Goal: Information Seeking & Learning: Learn about a topic

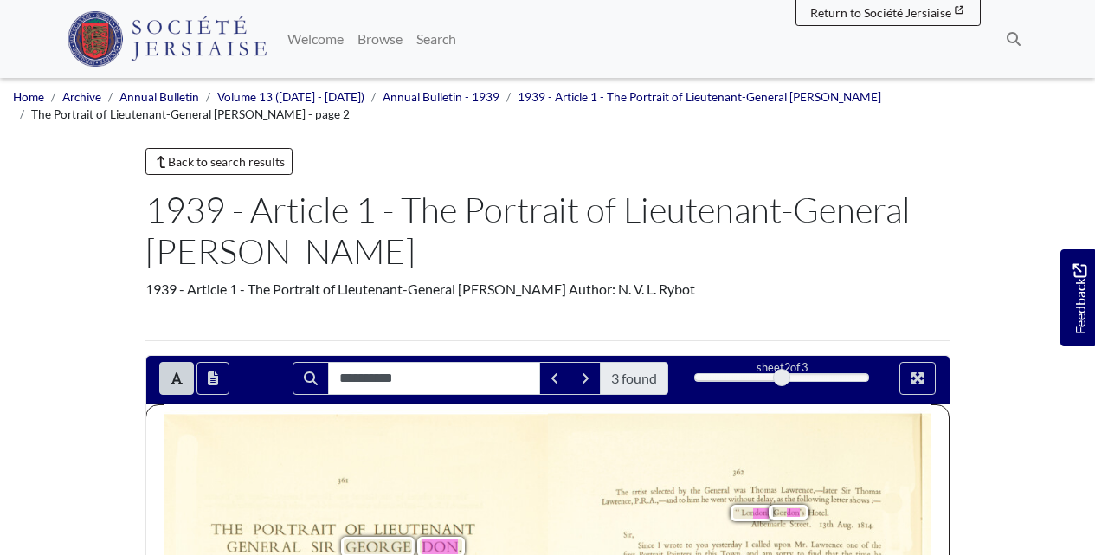
scroll to position [288, 0]
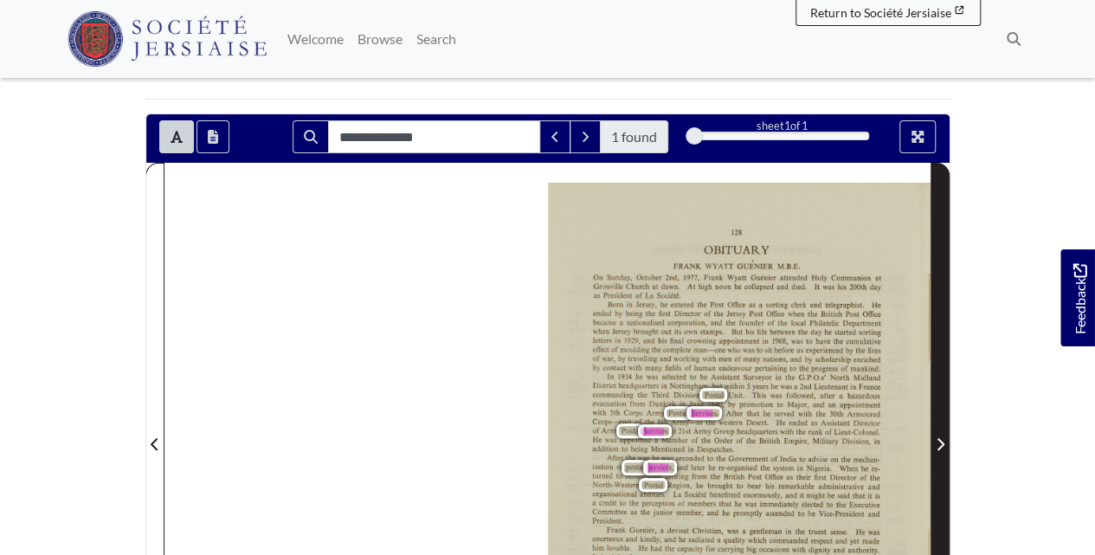
scroll to position [288, 0]
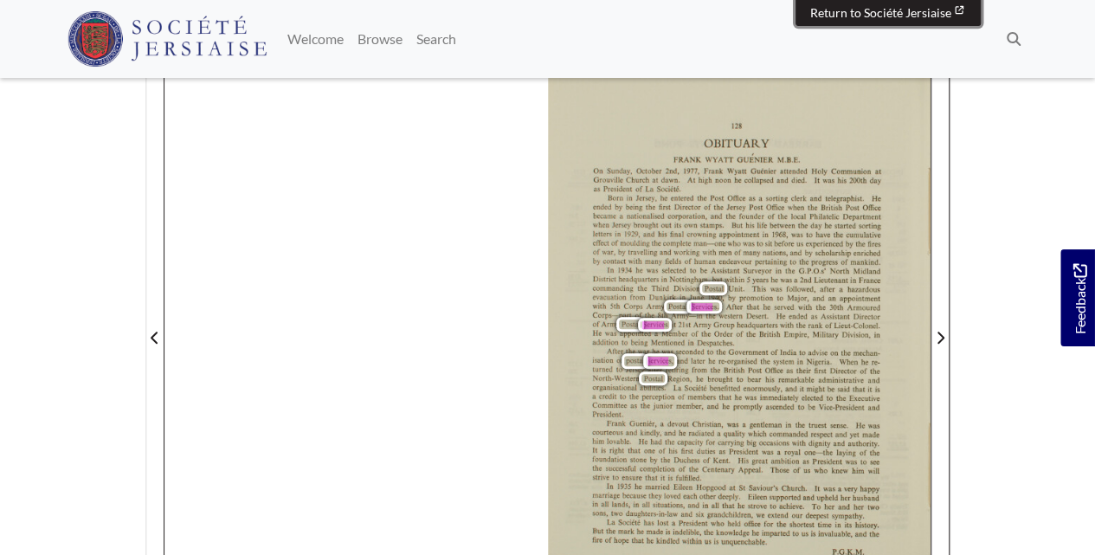
click at [930, 16] on span "Return to Société Jersiaise" at bounding box center [880, 12] width 141 height 15
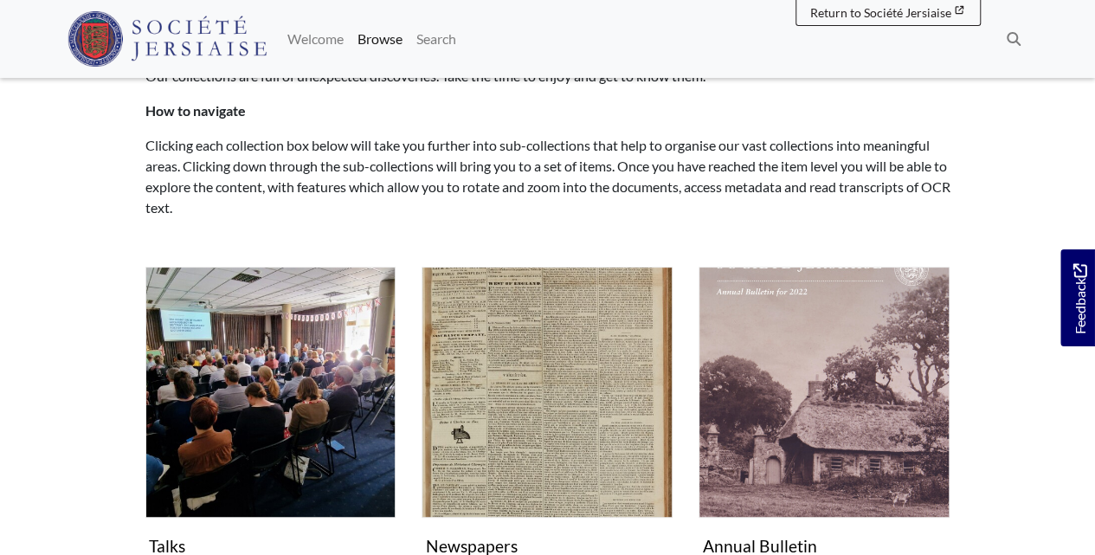
scroll to position [346, 0]
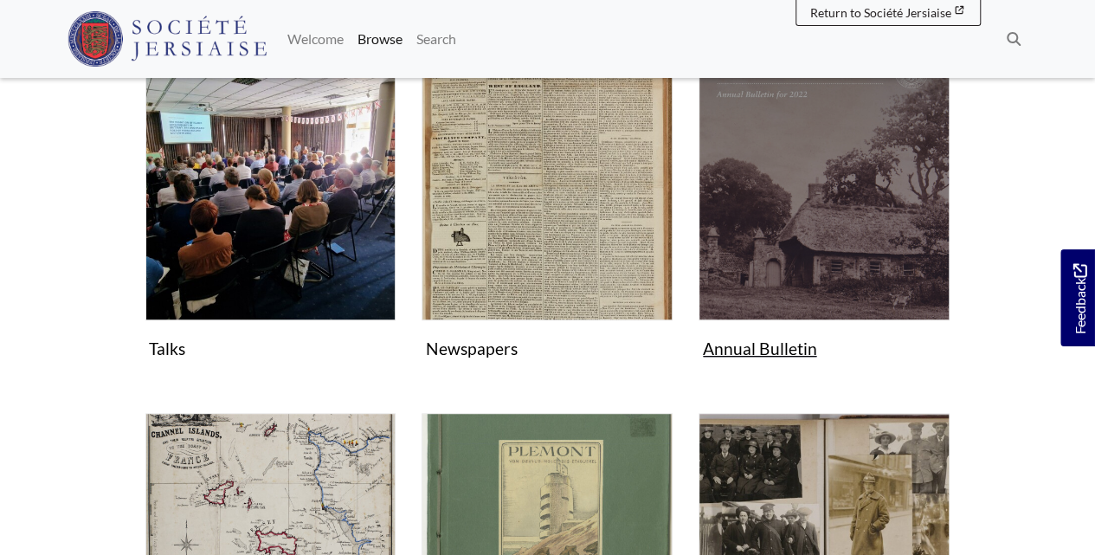
click at [819, 213] on img "Subcollection" at bounding box center [823, 194] width 251 height 251
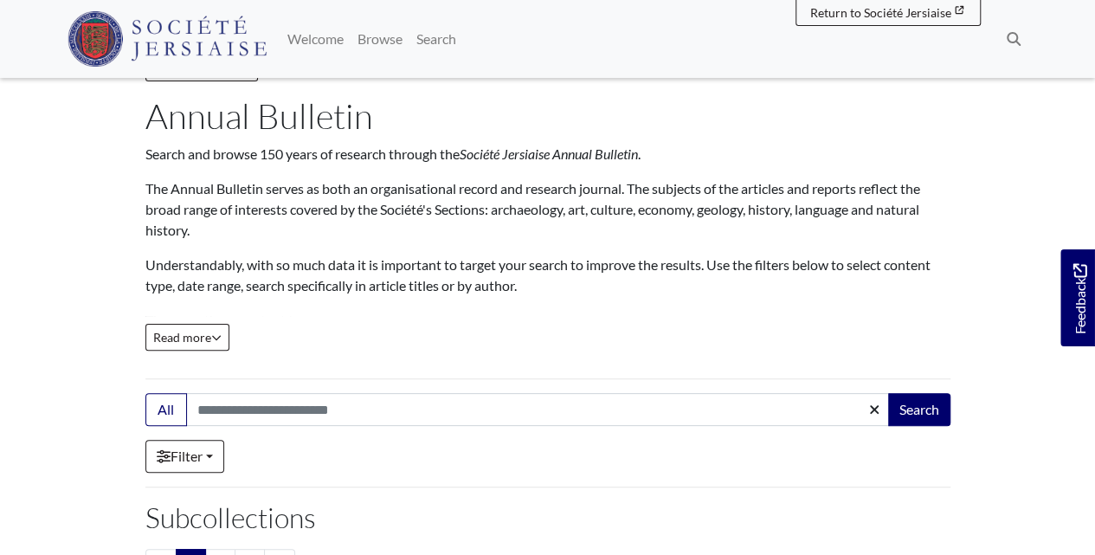
scroll to position [115, 0]
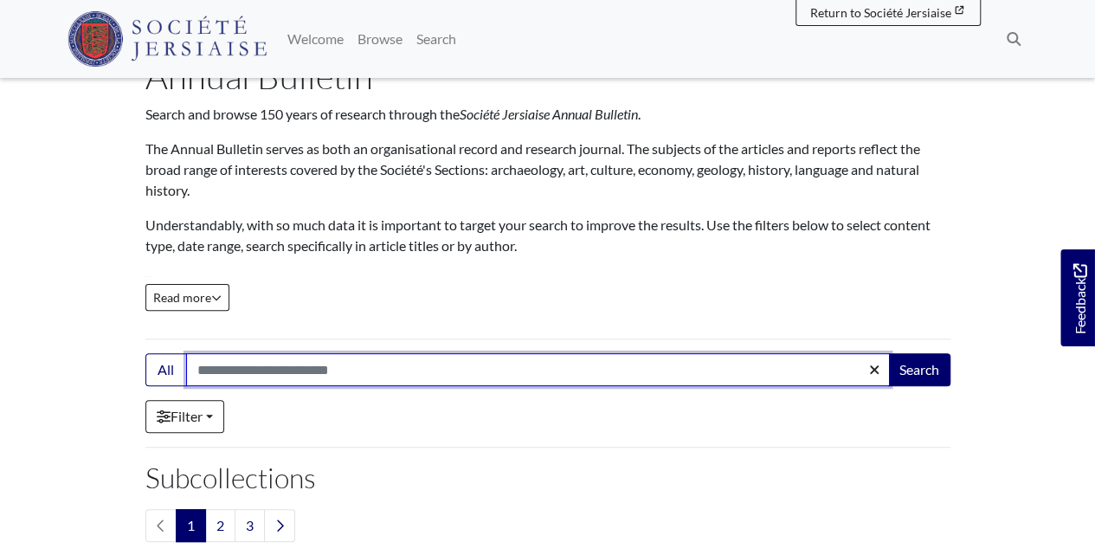
click at [379, 369] on input "Search:" at bounding box center [538, 369] width 704 height 33
type input "**********"
click at [888, 353] on button "Search" at bounding box center [919, 369] width 62 height 33
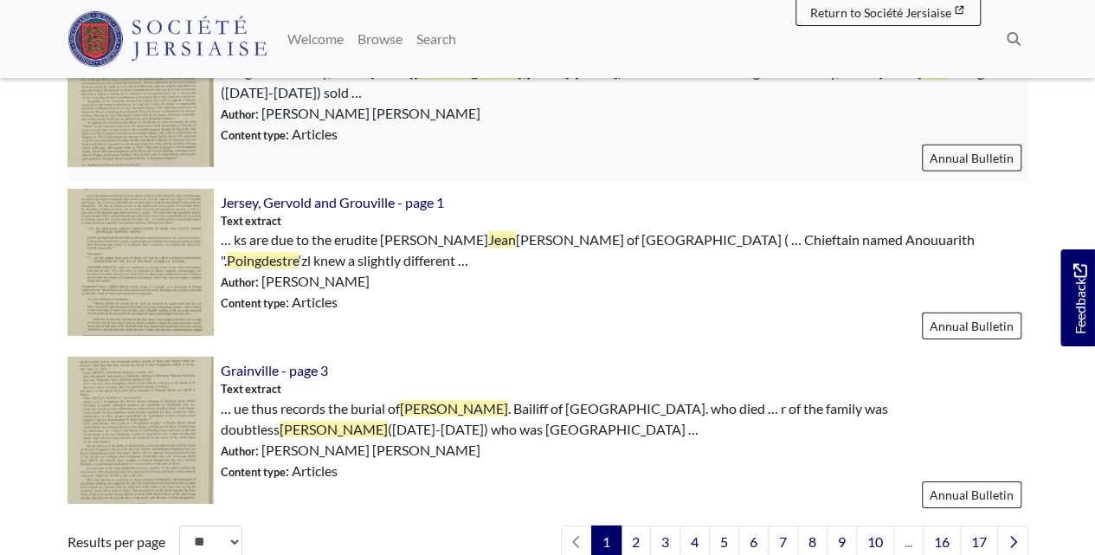
scroll to position [2596, 0]
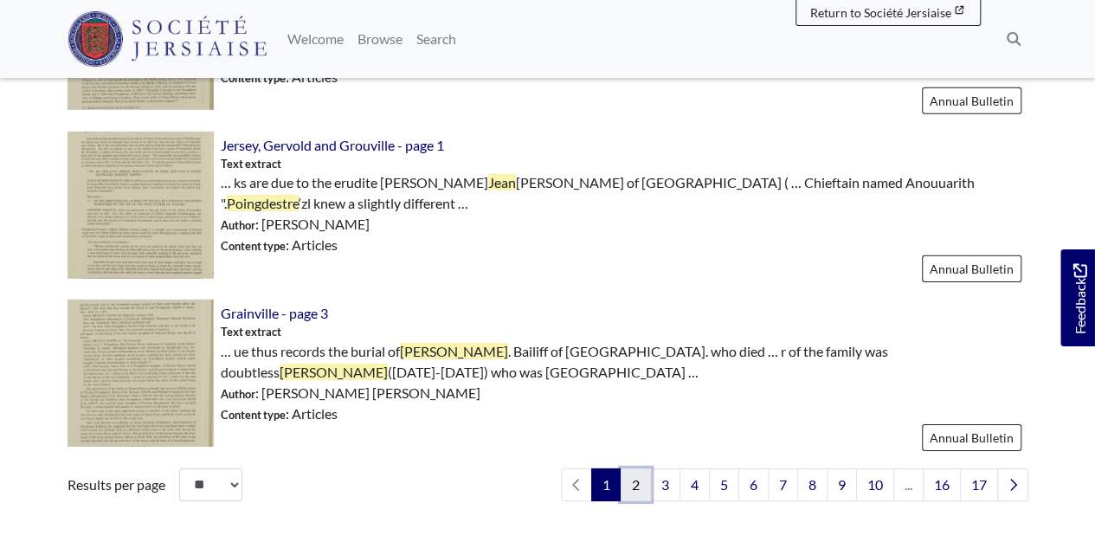
click at [638, 468] on link "2" at bounding box center [636, 484] width 30 height 33
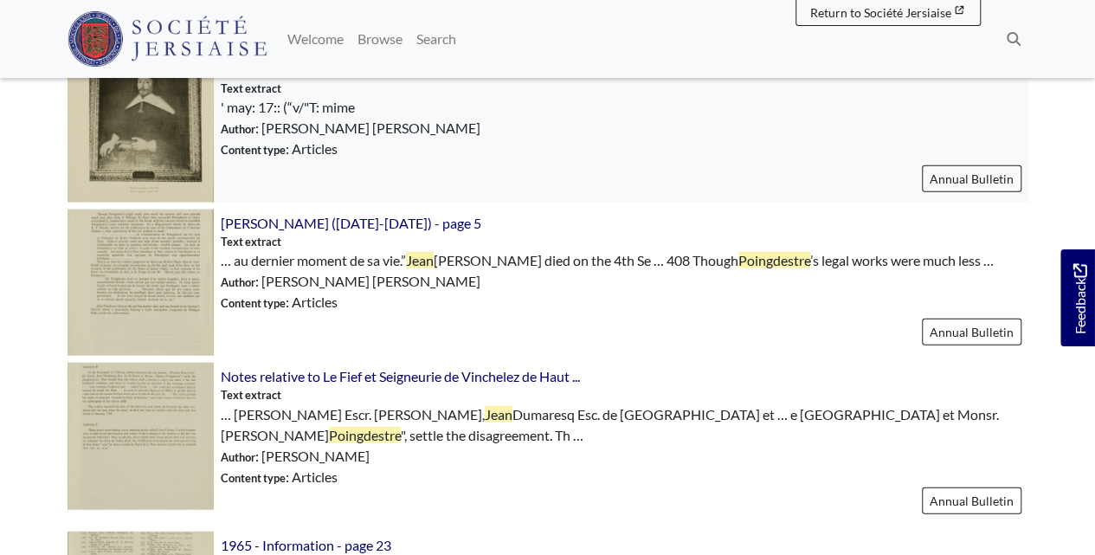
scroll to position [1961, 0]
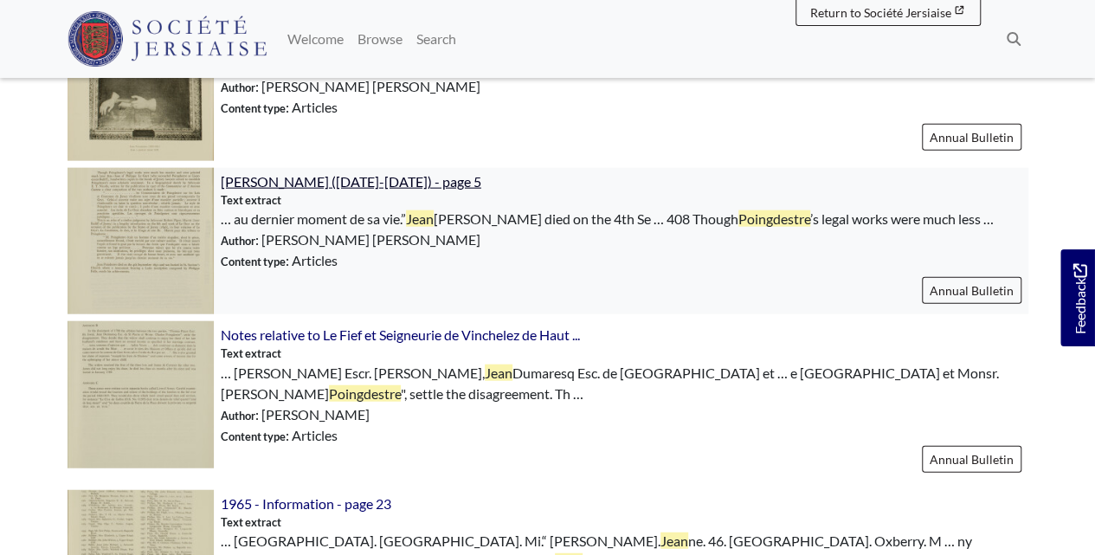
click at [395, 173] on span "[PERSON_NAME] ([DATE]-[DATE]) - page 5" at bounding box center [351, 181] width 261 height 16
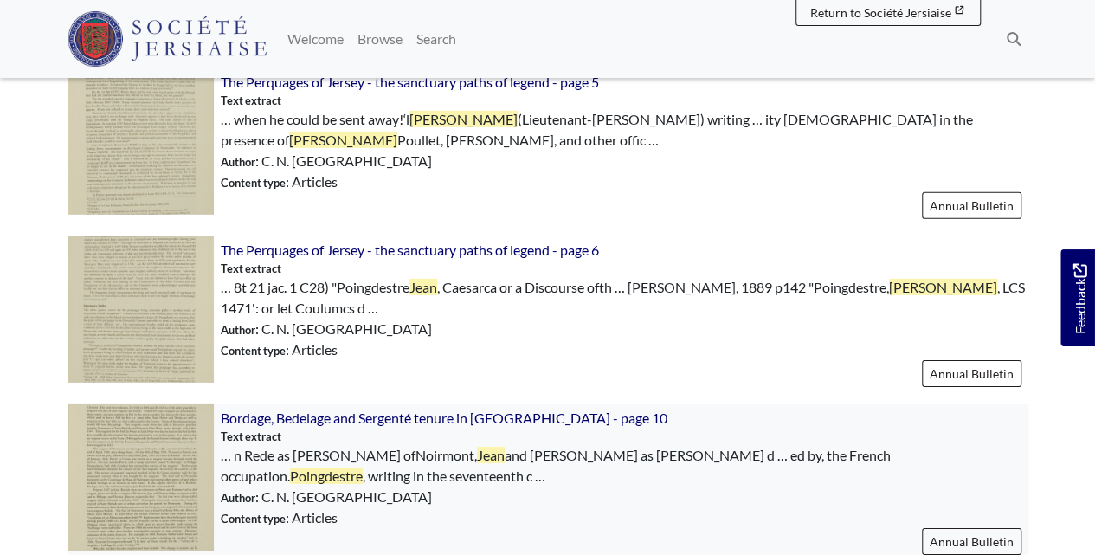
scroll to position [2653, 0]
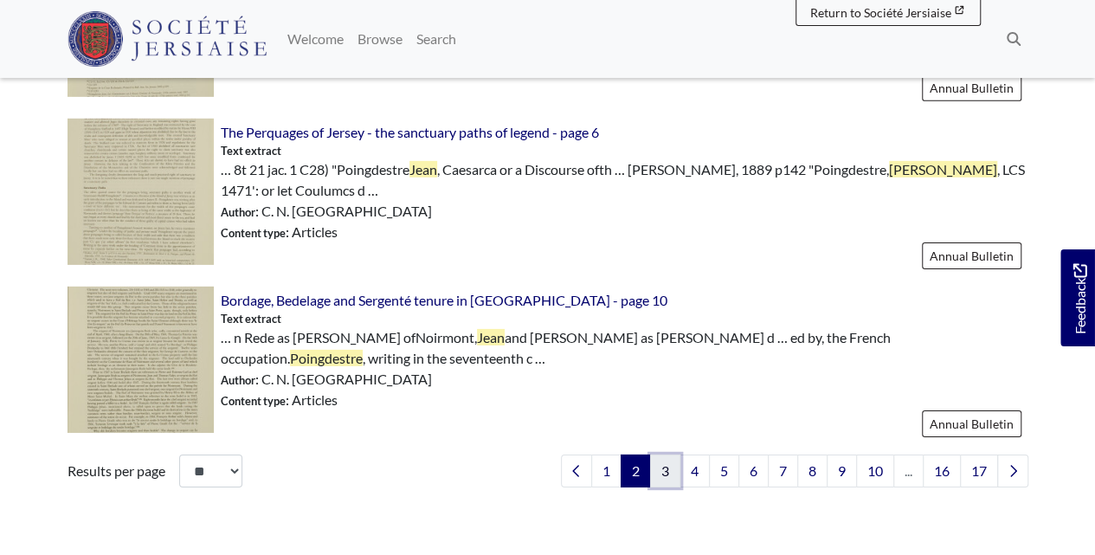
click at [675, 454] on link "3" at bounding box center [665, 470] width 30 height 33
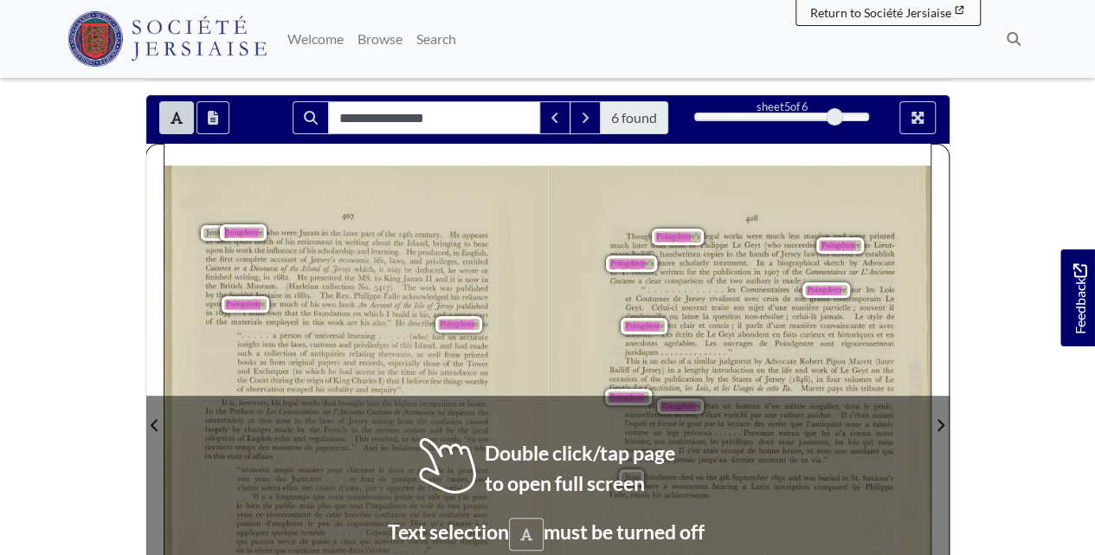
scroll to position [230, 0]
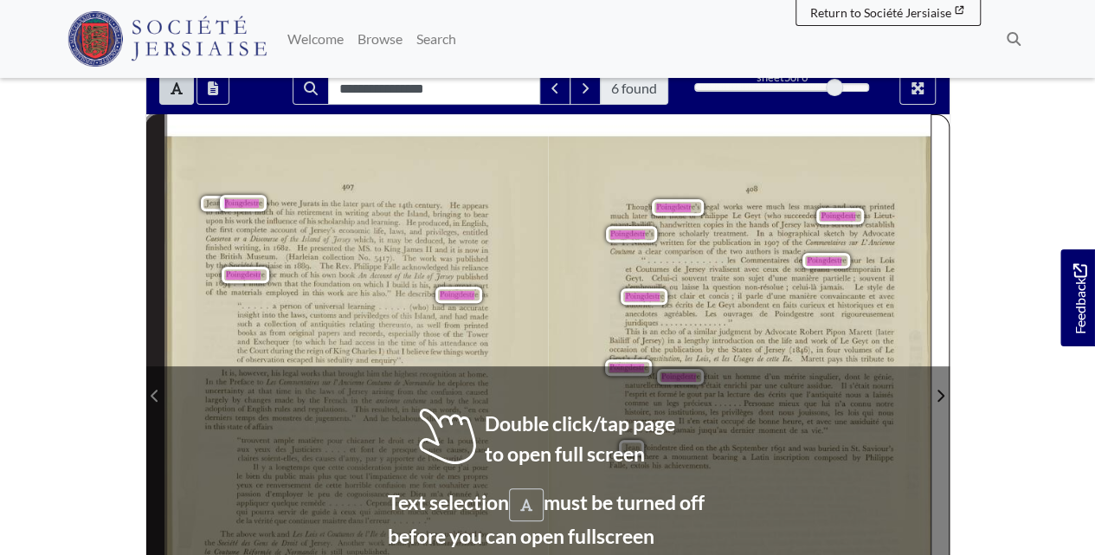
click at [150, 346] on span "Previous Page" at bounding box center [154, 385] width 17 height 540
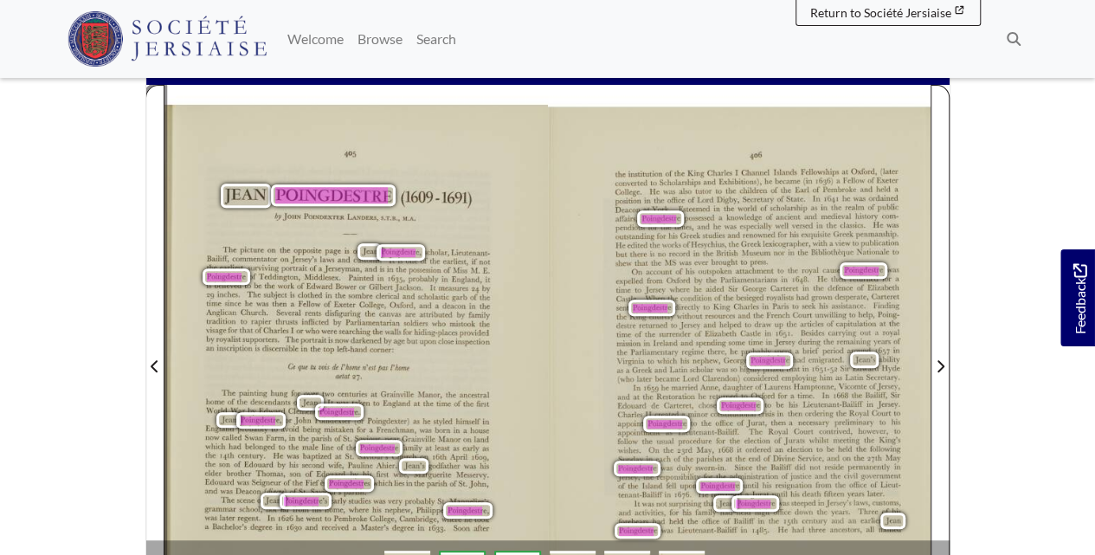
scroll to position [288, 0]
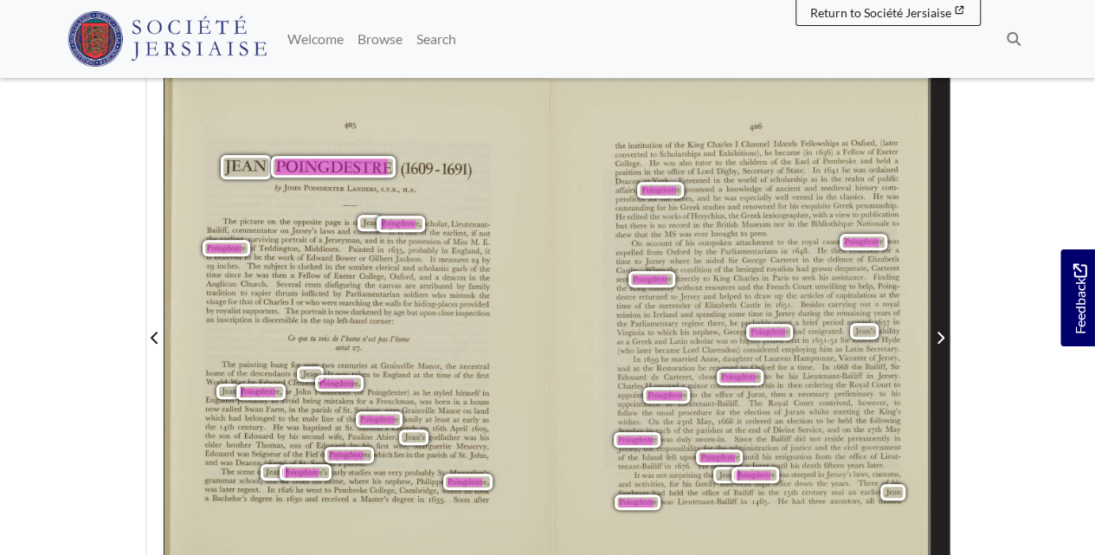
click at [943, 344] on span "Next Page" at bounding box center [939, 337] width 17 height 21
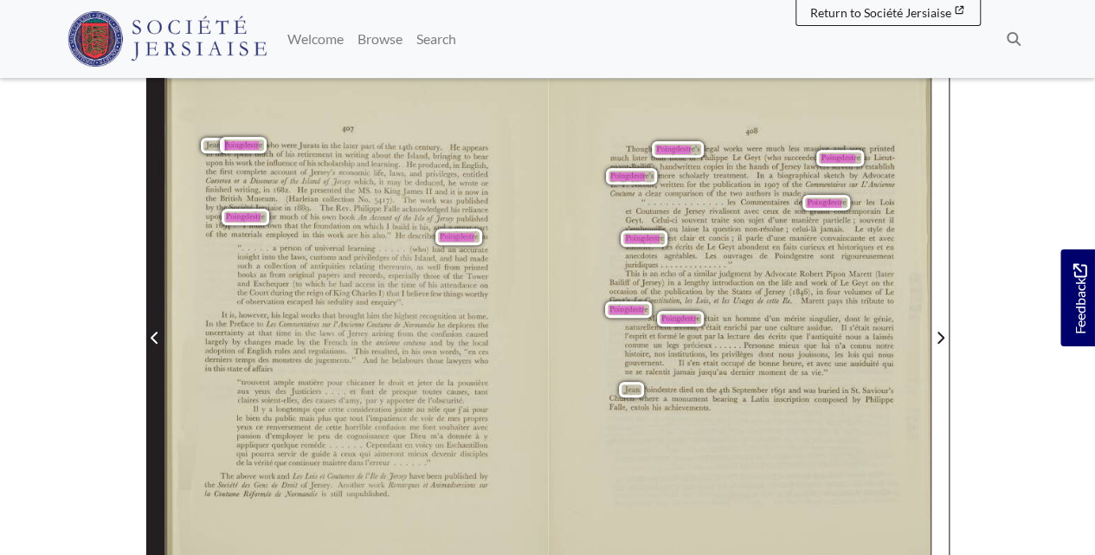
click at [152, 322] on span "Previous Page" at bounding box center [154, 327] width 17 height 540
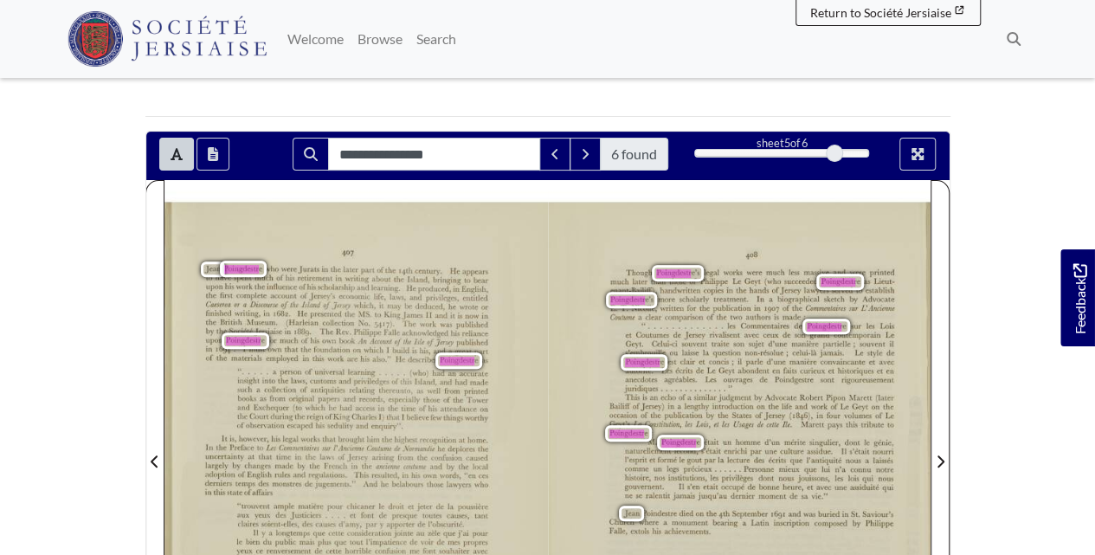
scroll to position [288, 0]
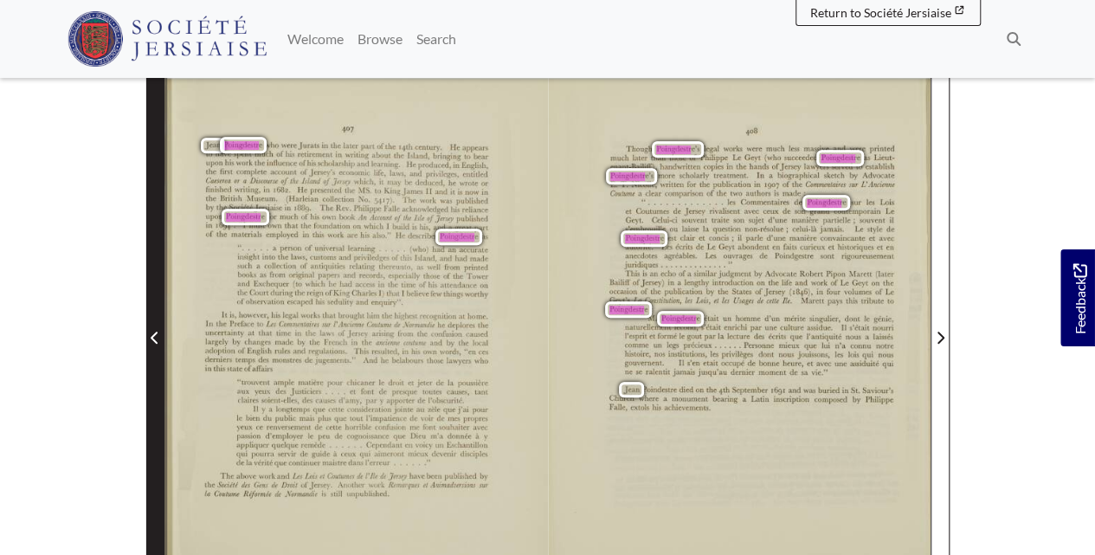
click at [149, 335] on span "Previous Page" at bounding box center [154, 337] width 17 height 21
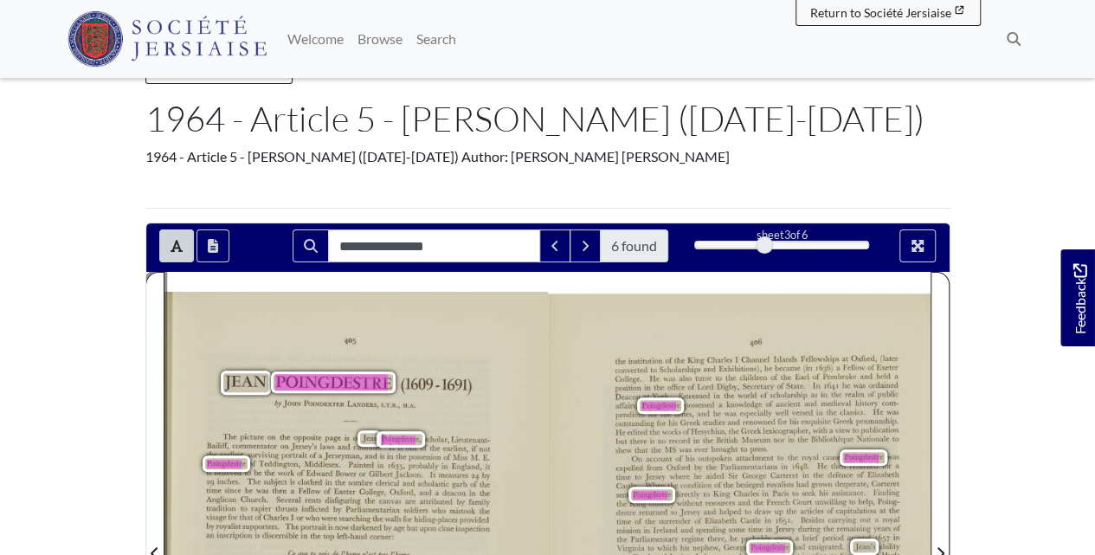
scroll to position [57, 0]
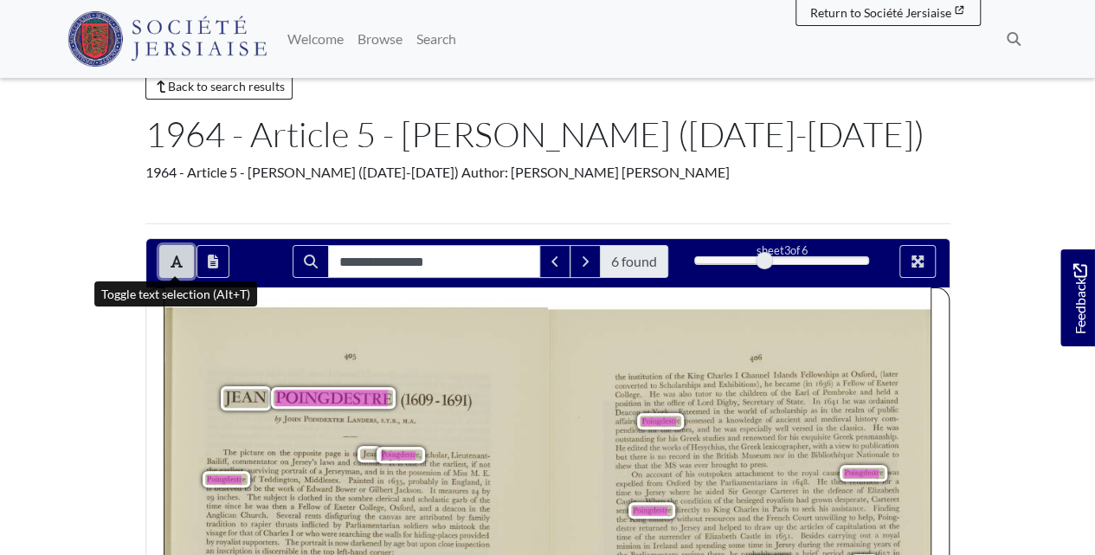
click at [166, 263] on button "Toggle text selection (Alt+T)" at bounding box center [176, 261] width 35 height 33
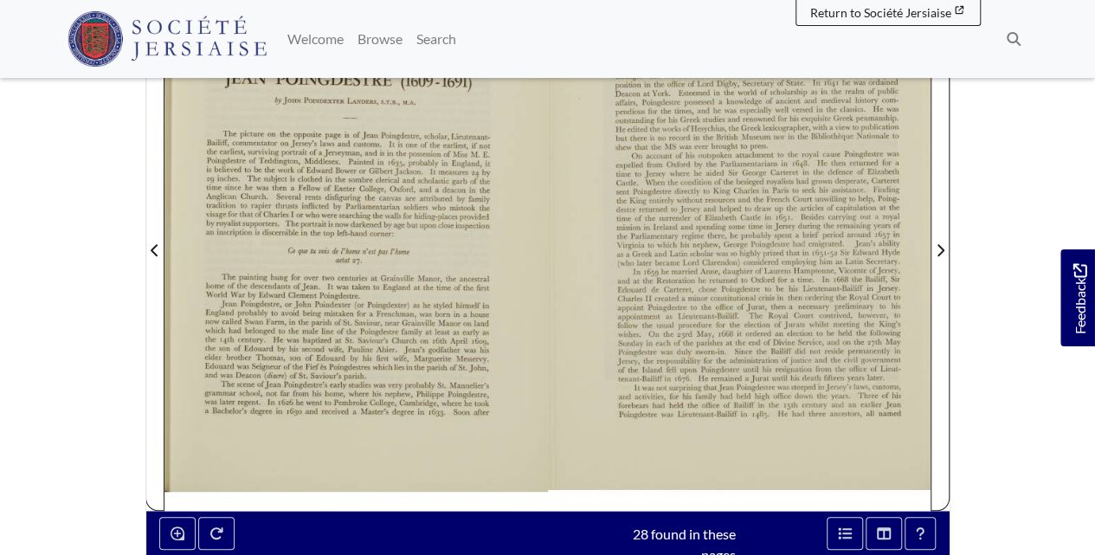
scroll to position [403, 0]
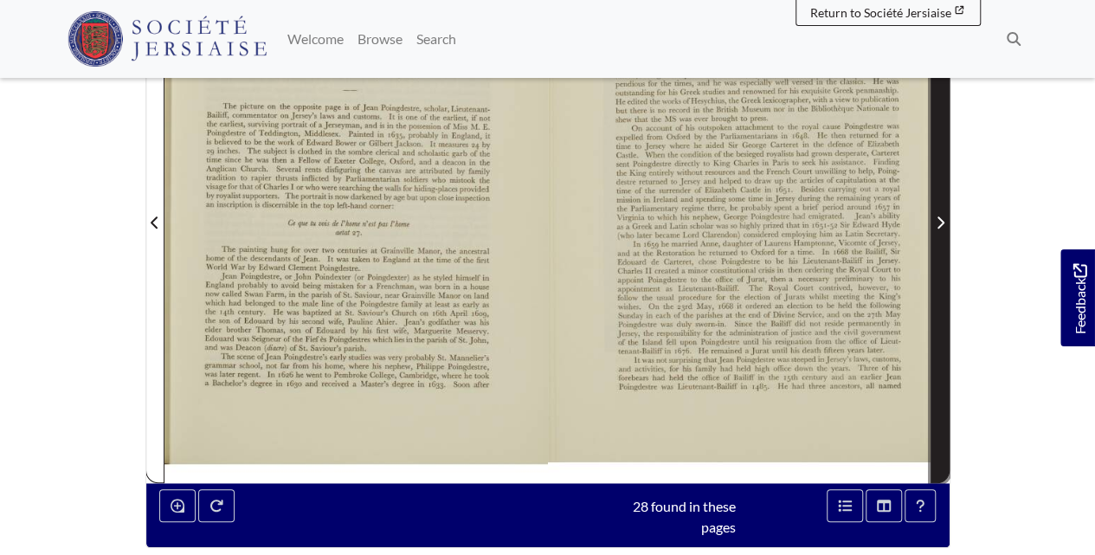
click at [933, 327] on span "Next Page" at bounding box center [939, 212] width 17 height 540
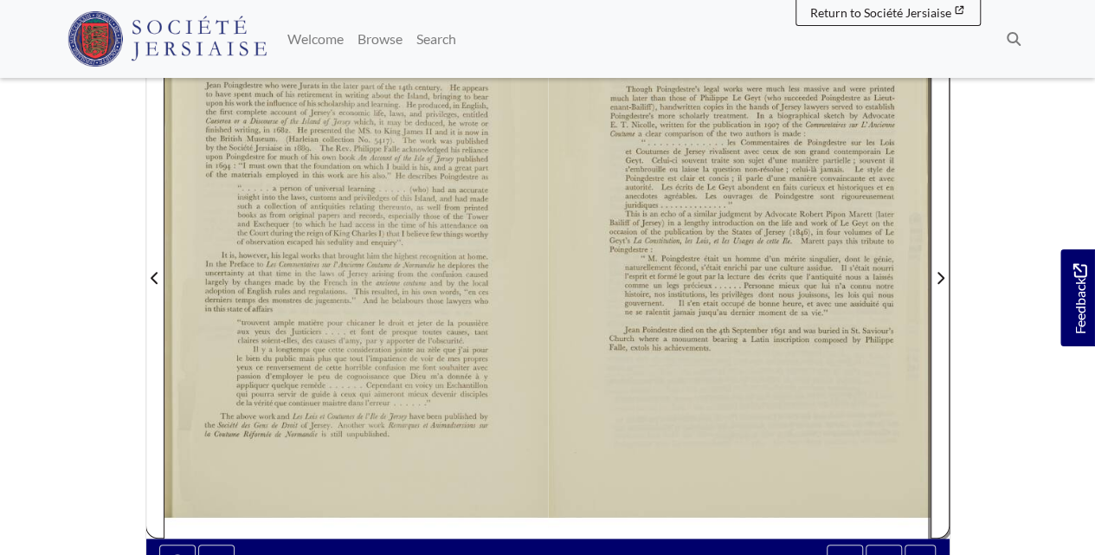
scroll to position [288, 0]
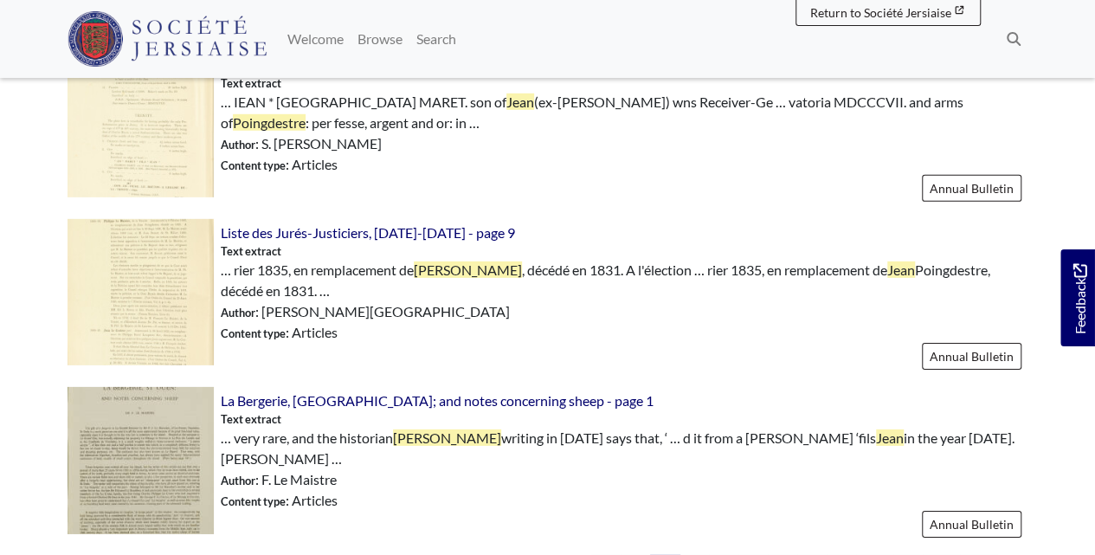
scroll to position [2596, 0]
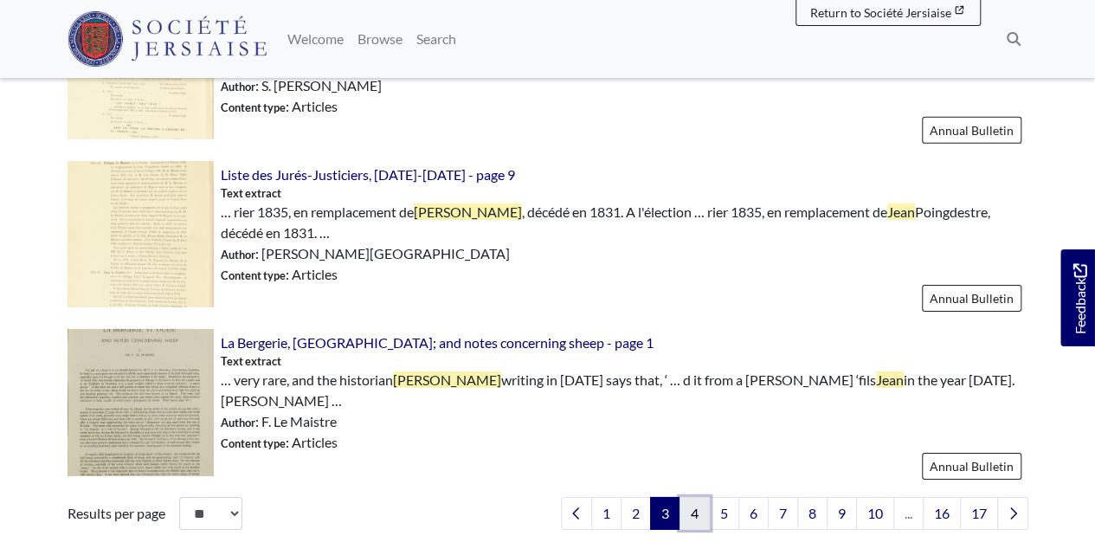
click at [698, 497] on link "4" at bounding box center [694, 513] width 30 height 33
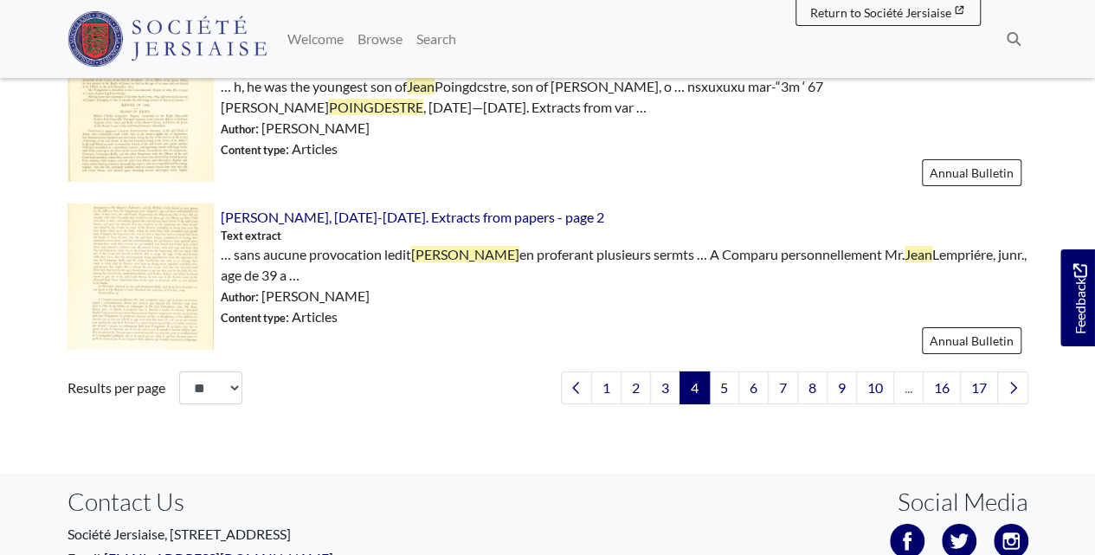
scroll to position [2827, 0]
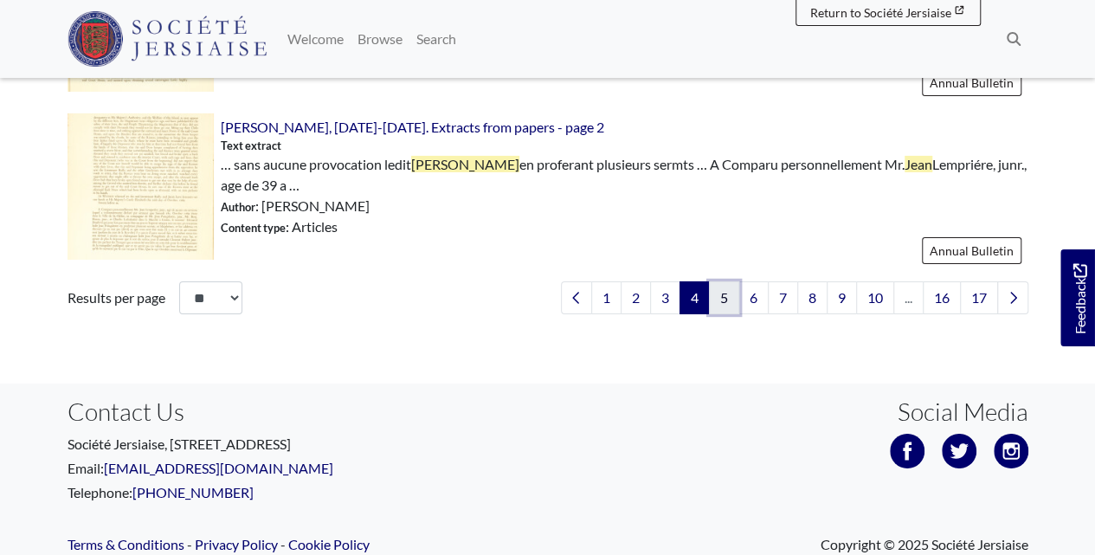
click at [729, 293] on link "5" at bounding box center [724, 297] width 30 height 33
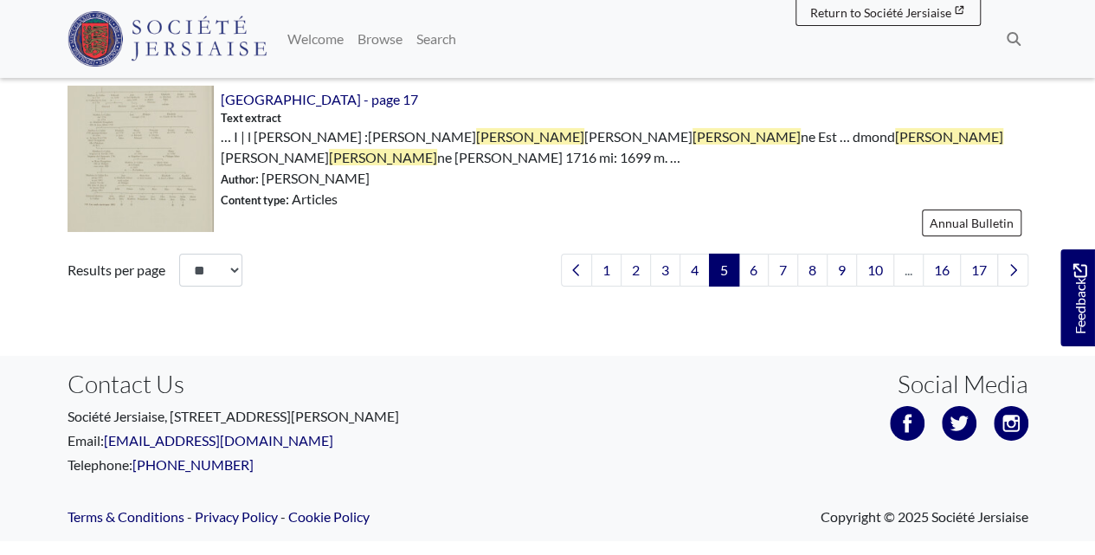
scroll to position [2882, 0]
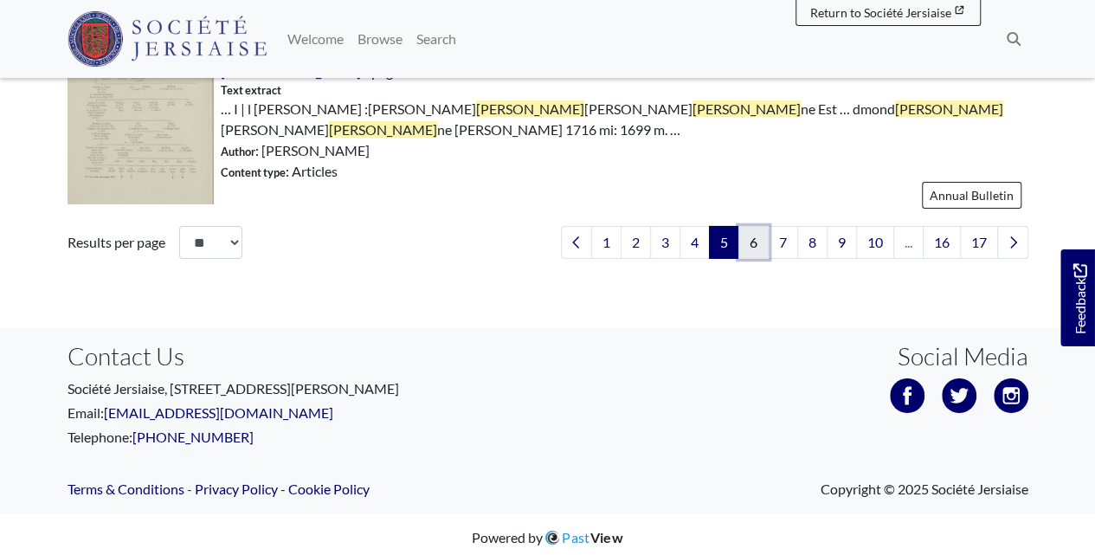
click at [752, 235] on link "6" at bounding box center [753, 242] width 30 height 33
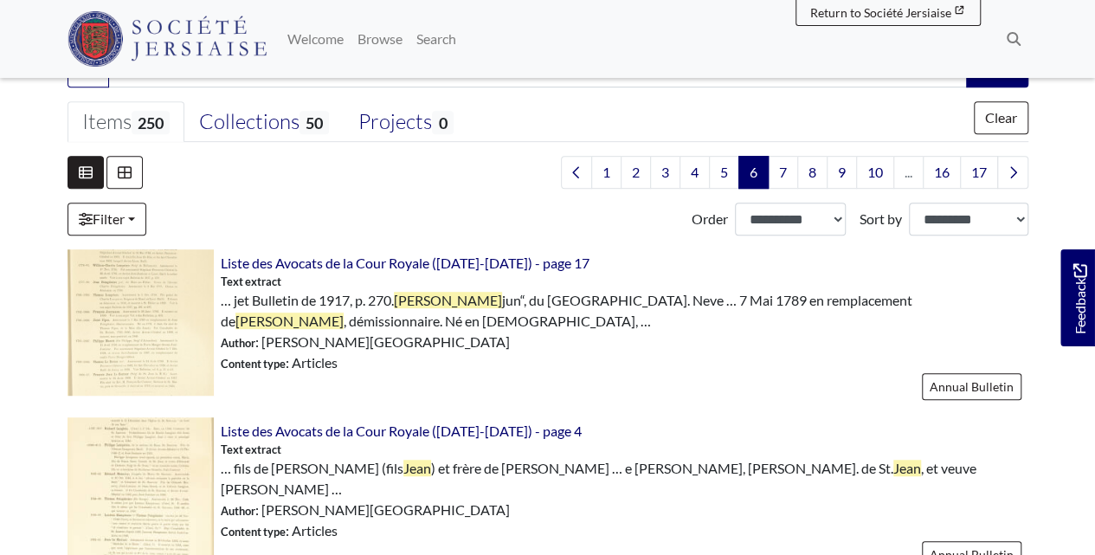
scroll to position [173, 0]
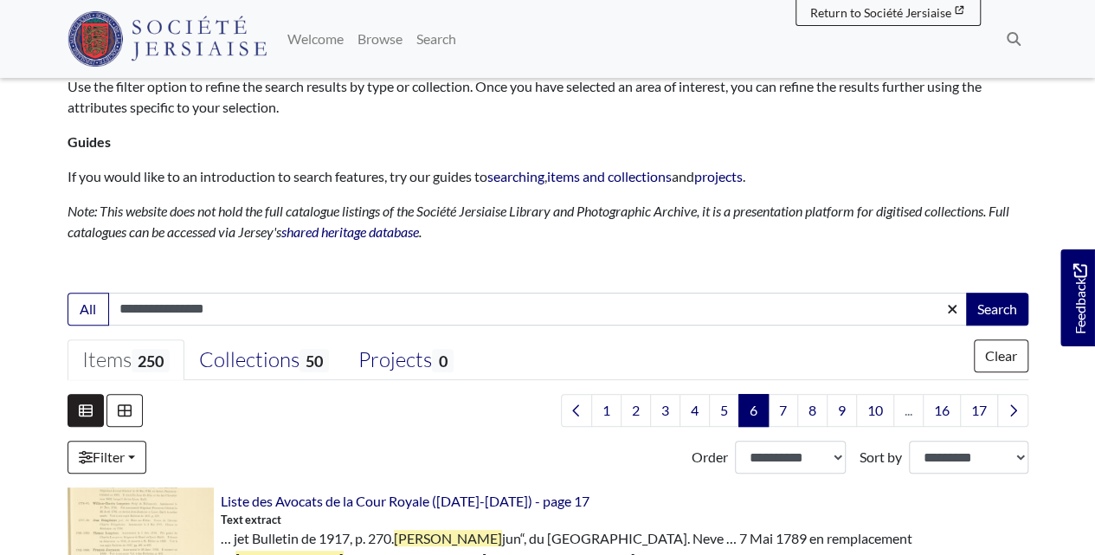
drag, startPoint x: 237, startPoint y: 310, endPoint x: -3, endPoint y: 302, distance: 240.7
type input "**********"
click at [966, 293] on button "Search" at bounding box center [997, 309] width 62 height 33
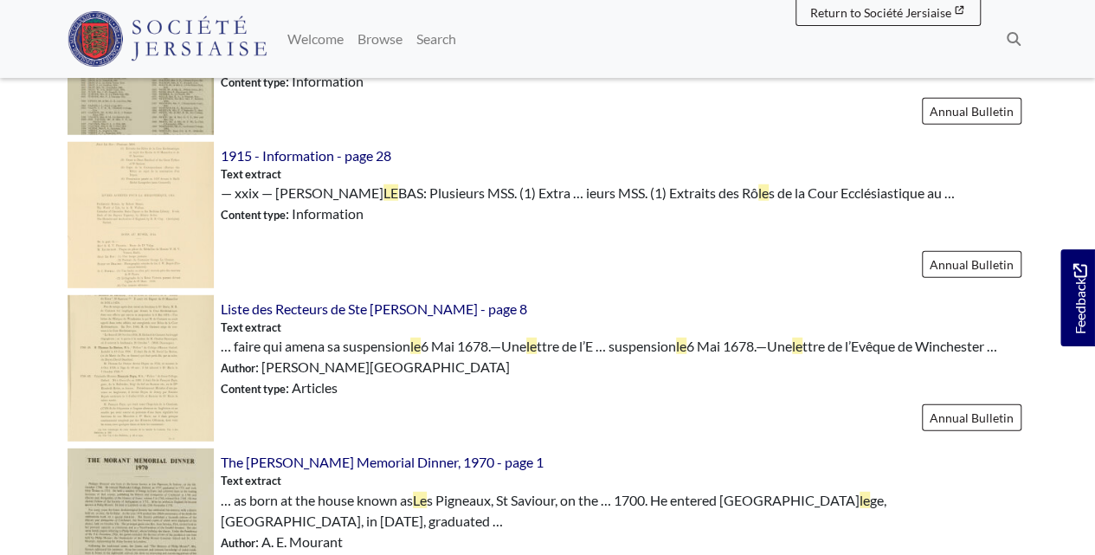
scroll to position [2538, 0]
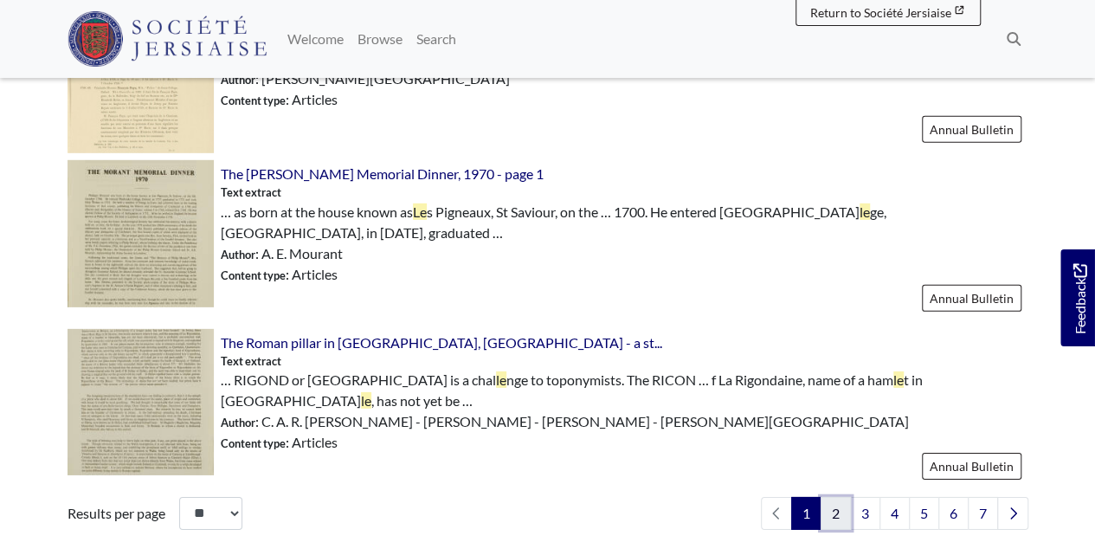
click at [839, 497] on link "2" at bounding box center [835, 513] width 30 height 33
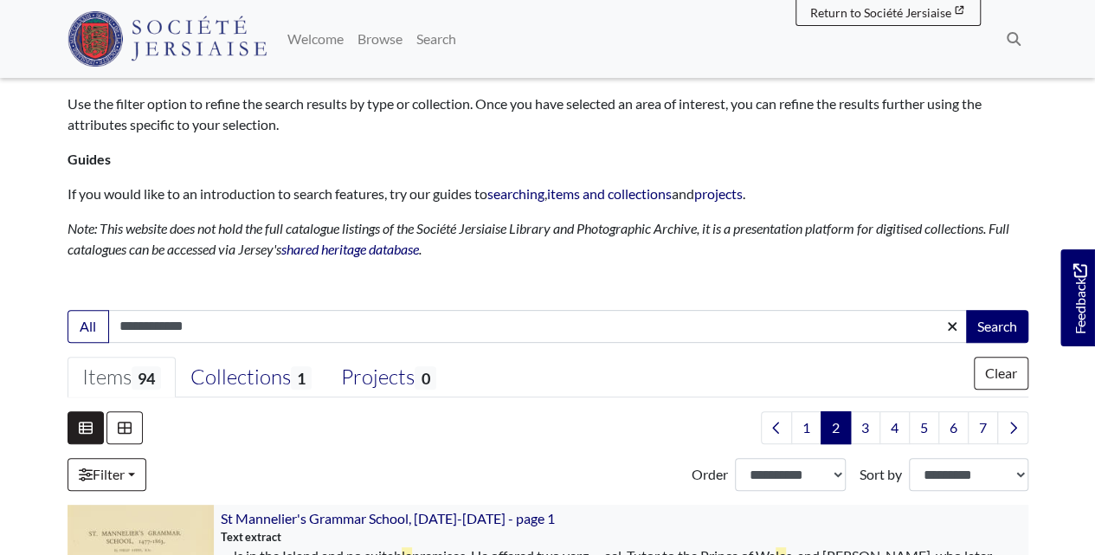
scroll to position [346, 0]
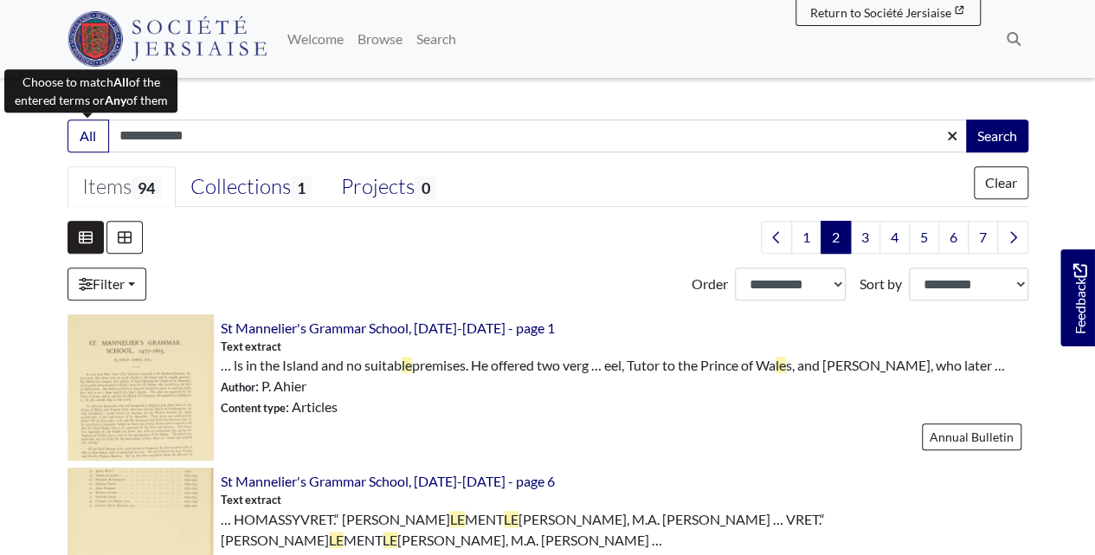
drag, startPoint x: 128, startPoint y: 133, endPoint x: 55, endPoint y: 130, distance: 72.8
click at [56, 130] on div "**********" at bounding box center [548, 135] width 987 height 33
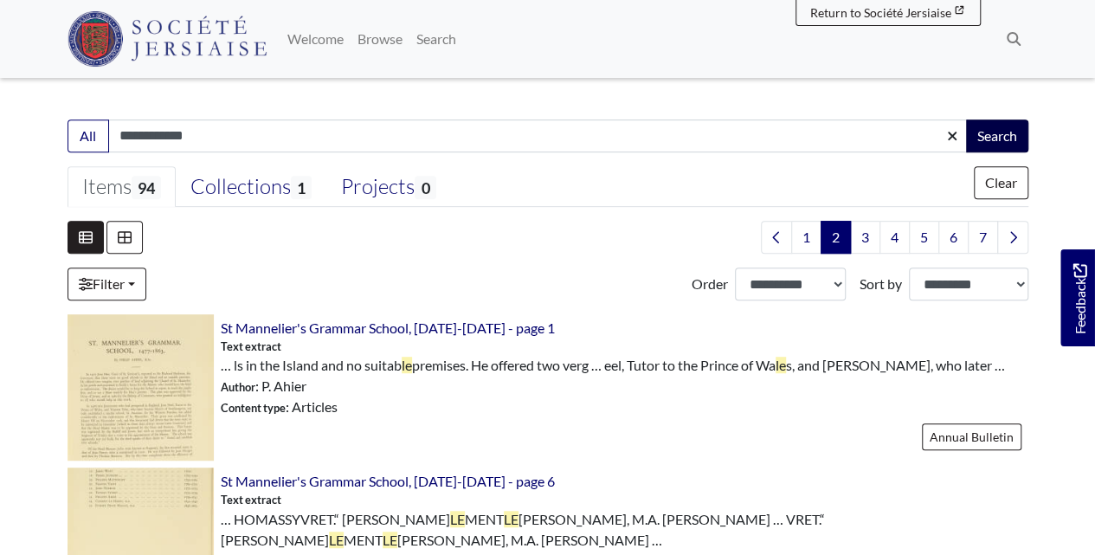
type input "**********"
click at [993, 145] on button "Search" at bounding box center [997, 135] width 62 height 33
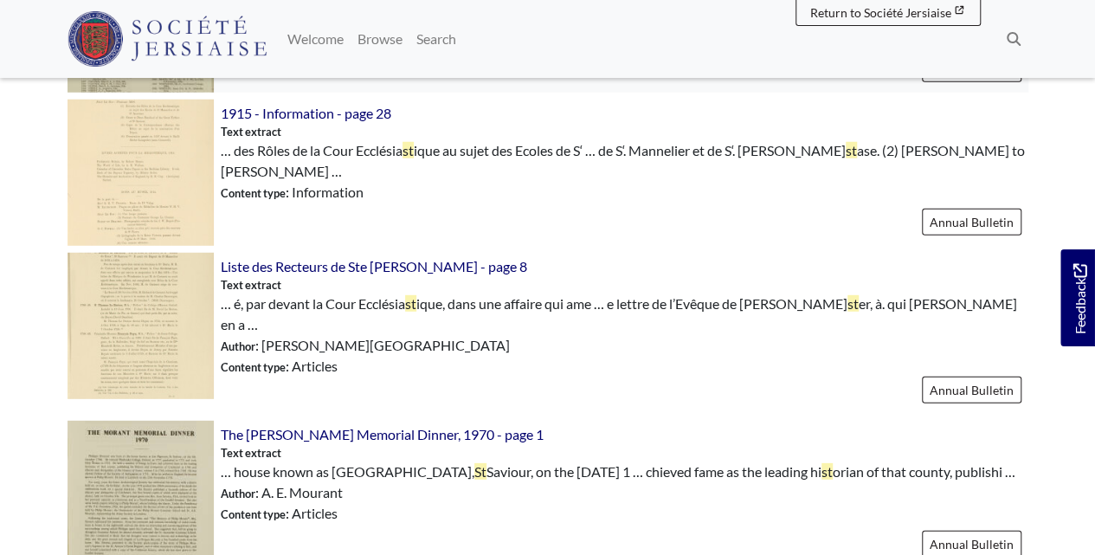
scroll to position [2538, 0]
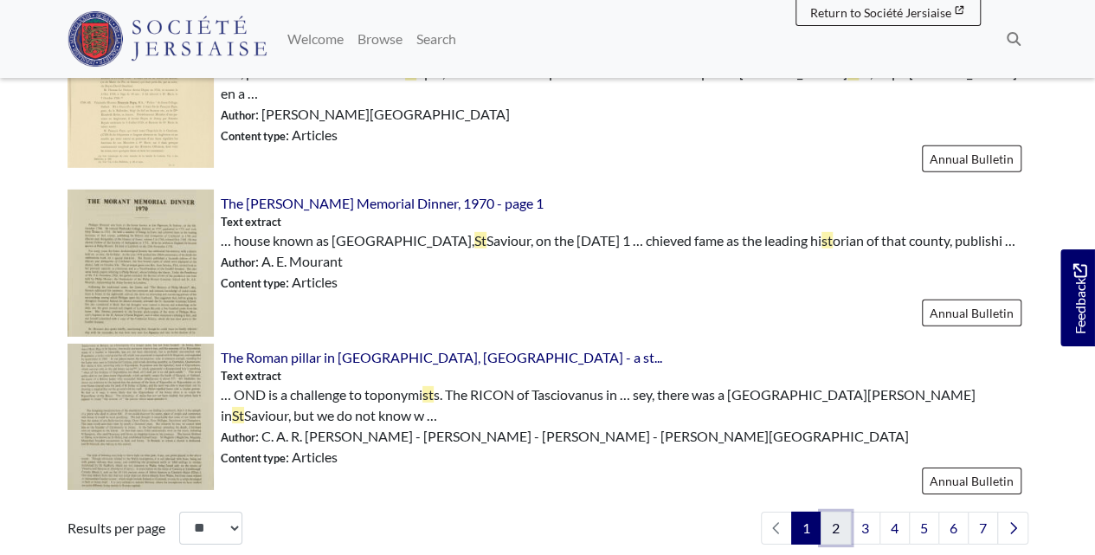
click at [836, 511] on link "2" at bounding box center [835, 527] width 30 height 33
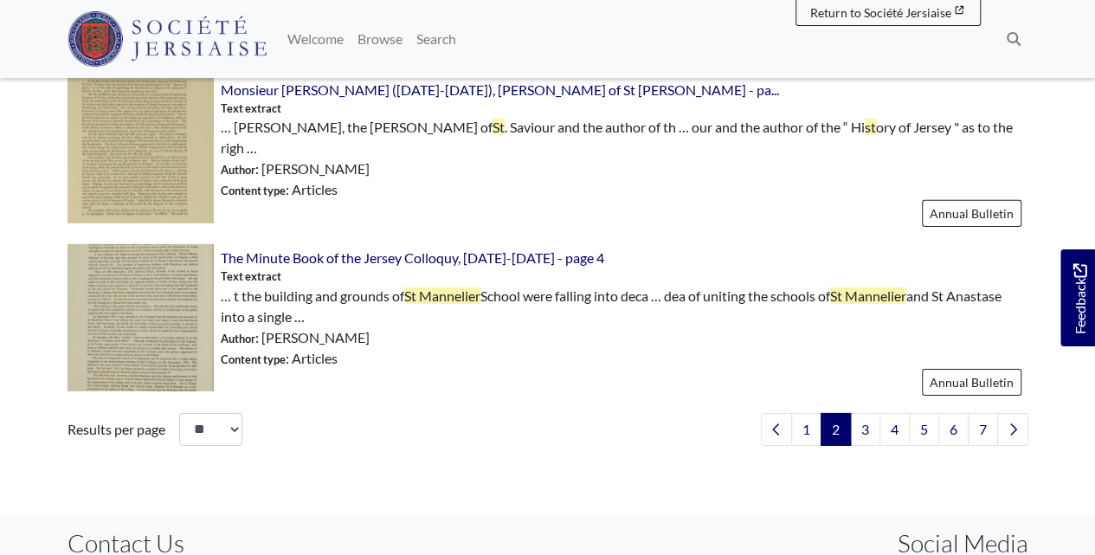
scroll to position [2653, 0]
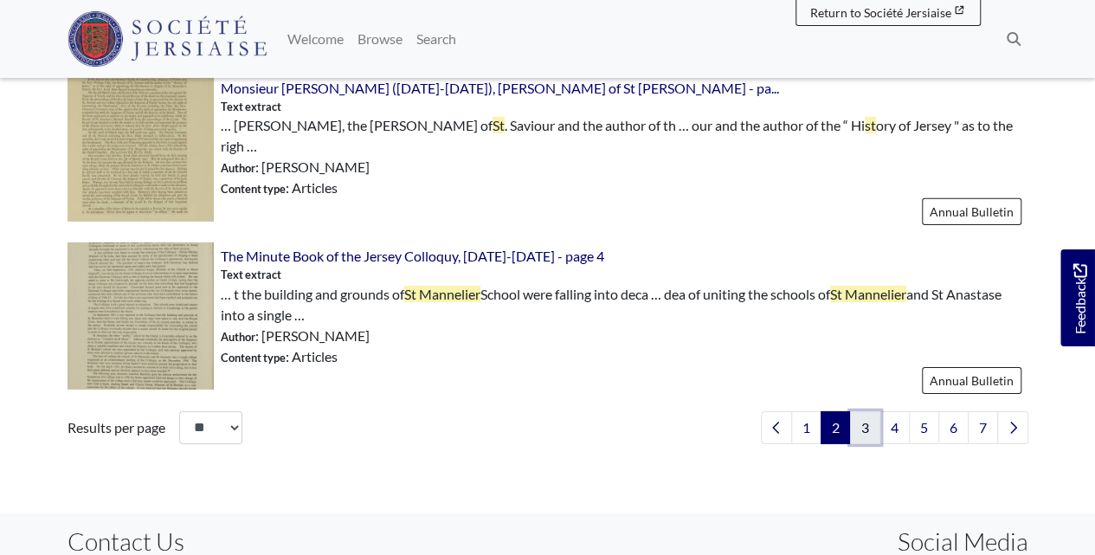
click at [867, 411] on link "3" at bounding box center [865, 427] width 30 height 33
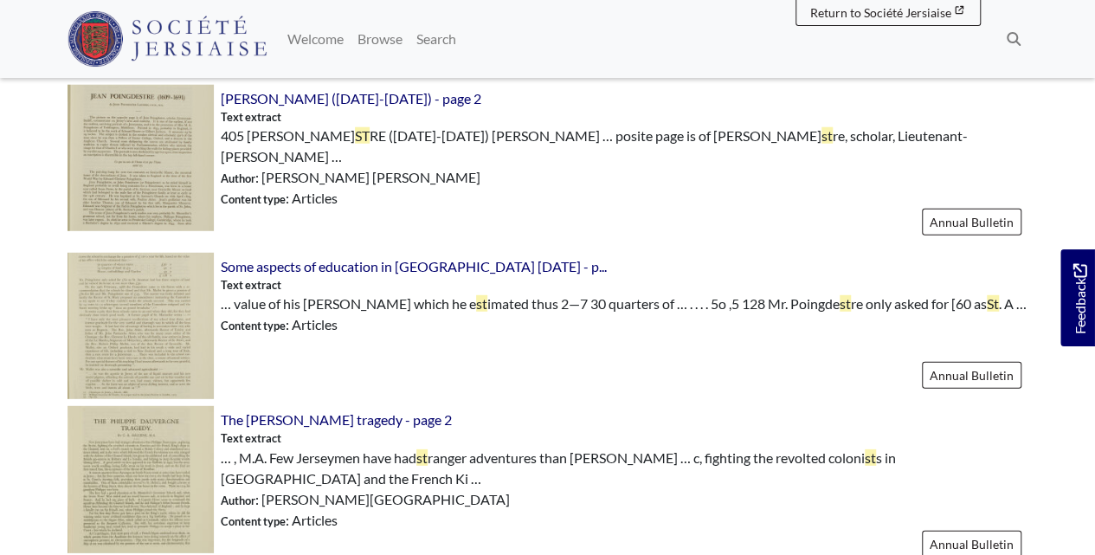
scroll to position [2250, 0]
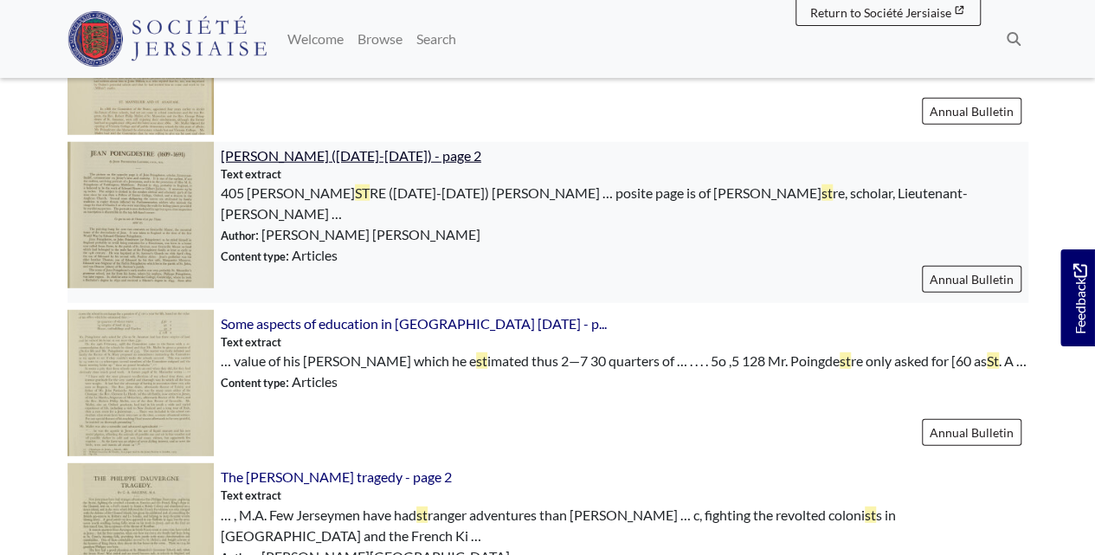
click at [387, 147] on span "[PERSON_NAME] ([DATE]-[DATE]) - page 2" at bounding box center [351, 155] width 261 height 16
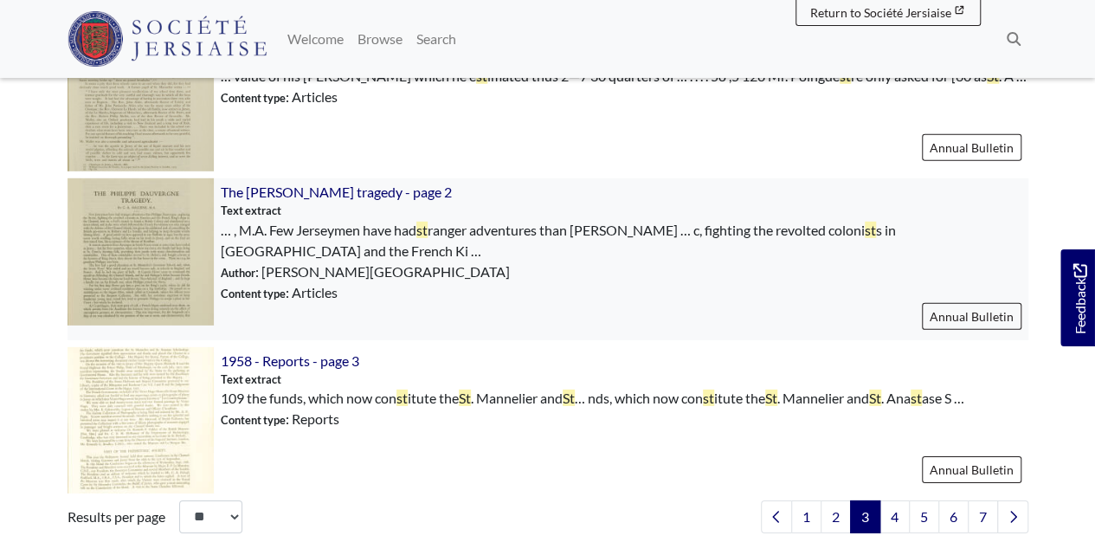
scroll to position [2538, 0]
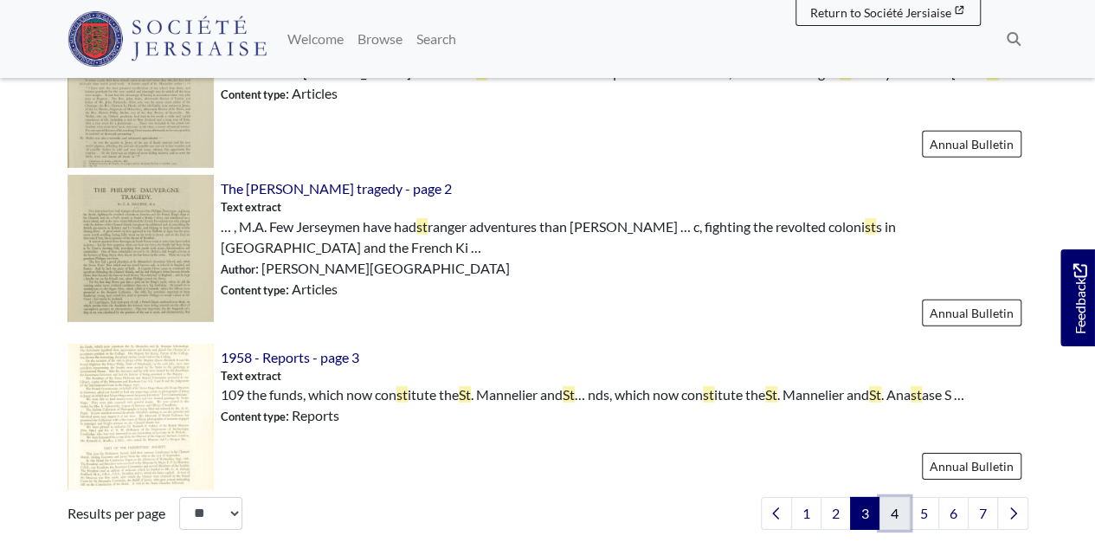
click at [899, 497] on link "4" at bounding box center [894, 513] width 30 height 33
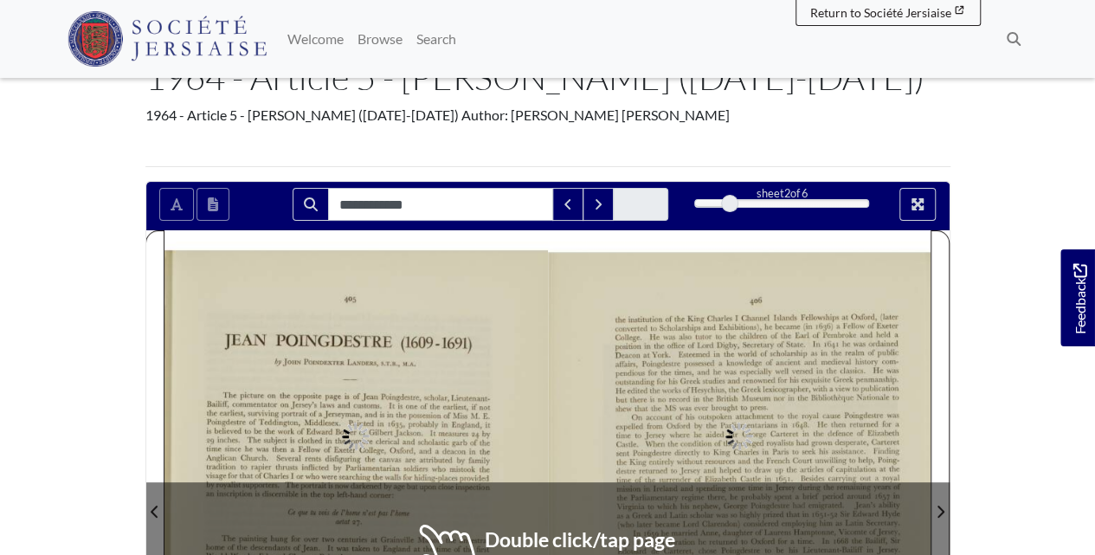
scroll to position [115, 0]
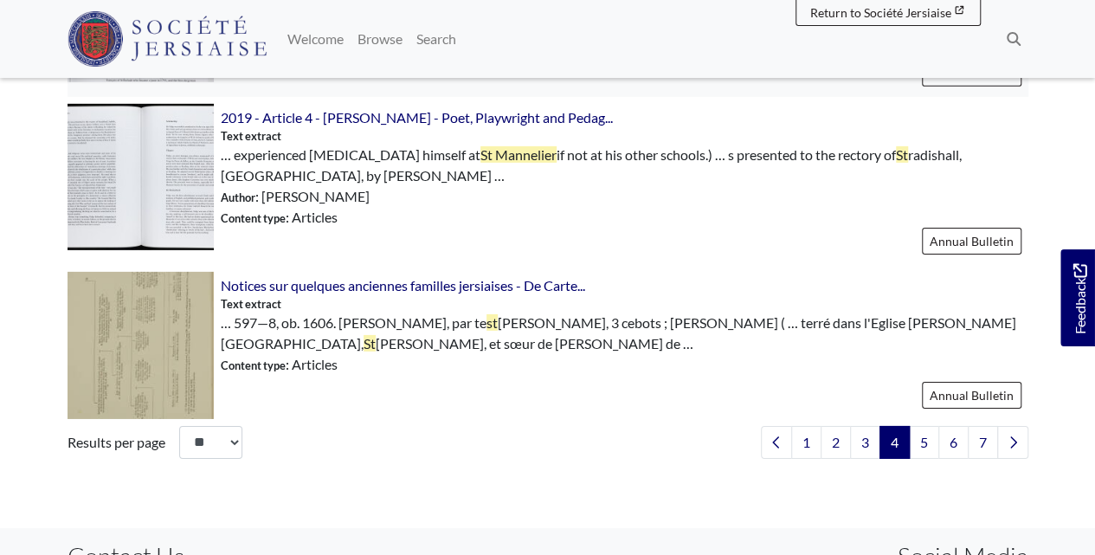
scroll to position [2769, 0]
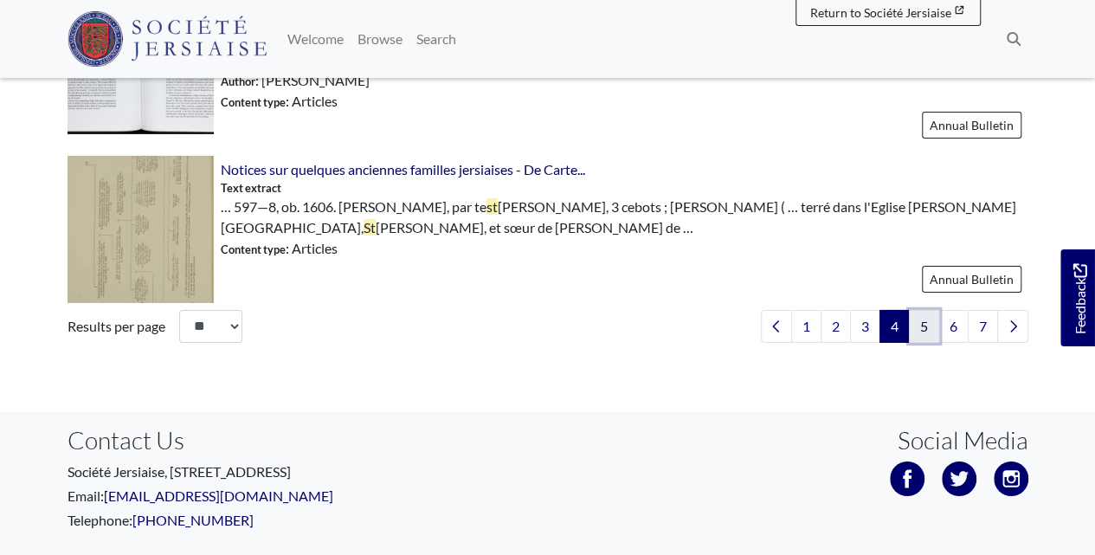
click at [927, 310] on link "5" at bounding box center [924, 326] width 30 height 33
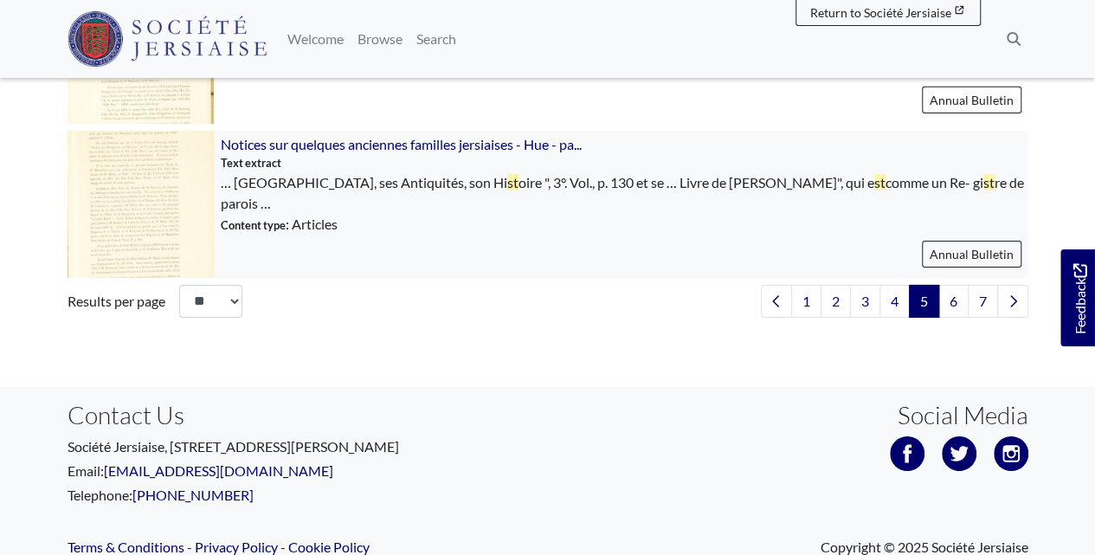
scroll to position [2825, 0]
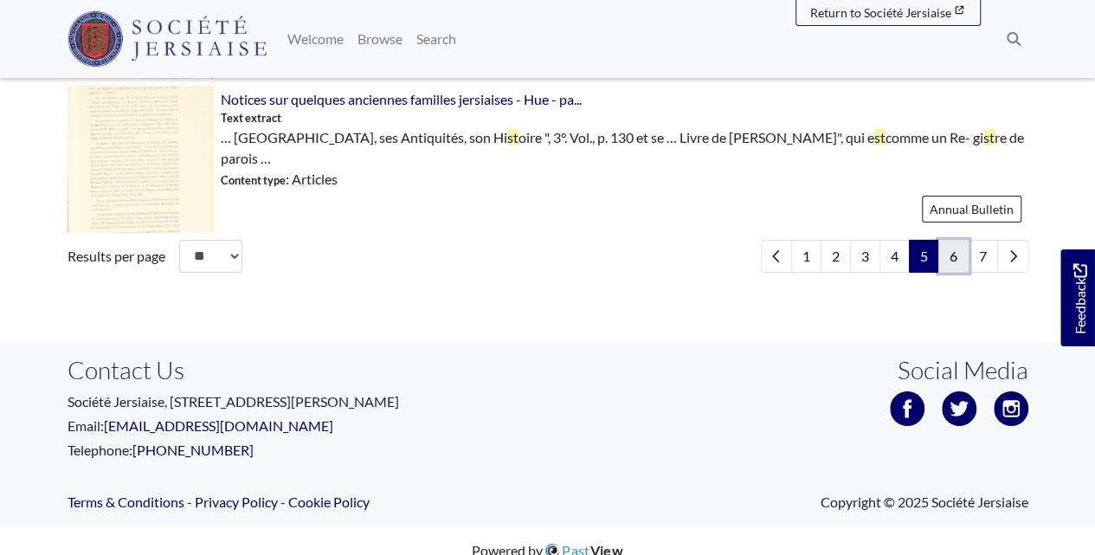
click at [950, 240] on link "6" at bounding box center [953, 256] width 30 height 33
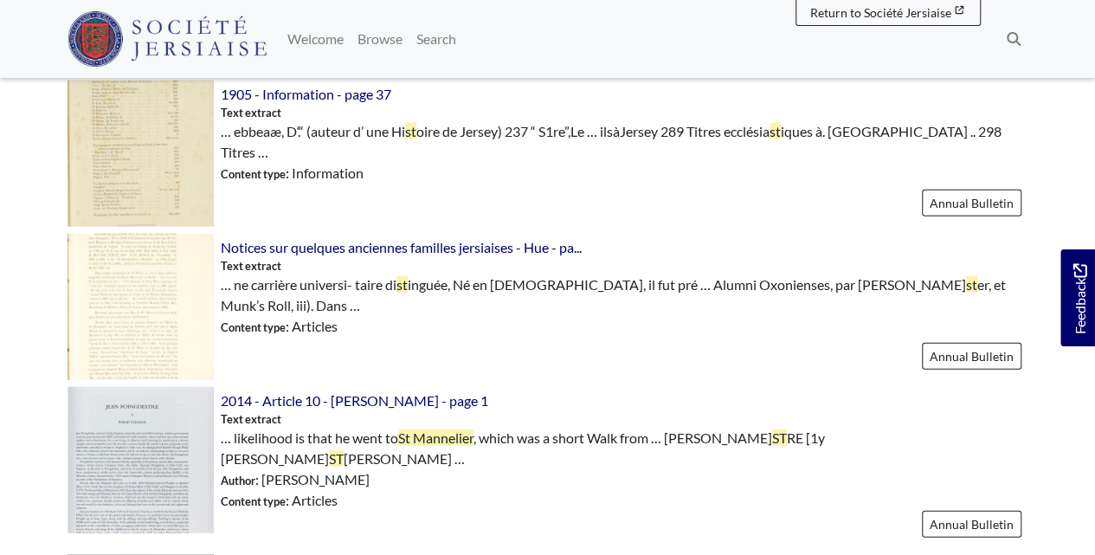
scroll to position [2250, 0]
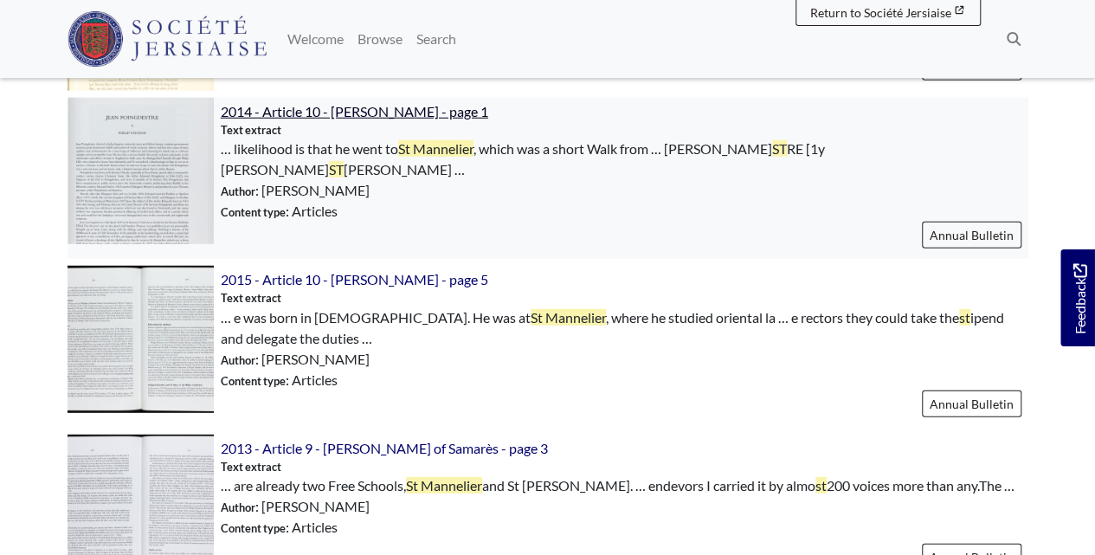
click at [454, 107] on span "2014 - Article 10 - [PERSON_NAME] - page 1" at bounding box center [354, 111] width 267 height 16
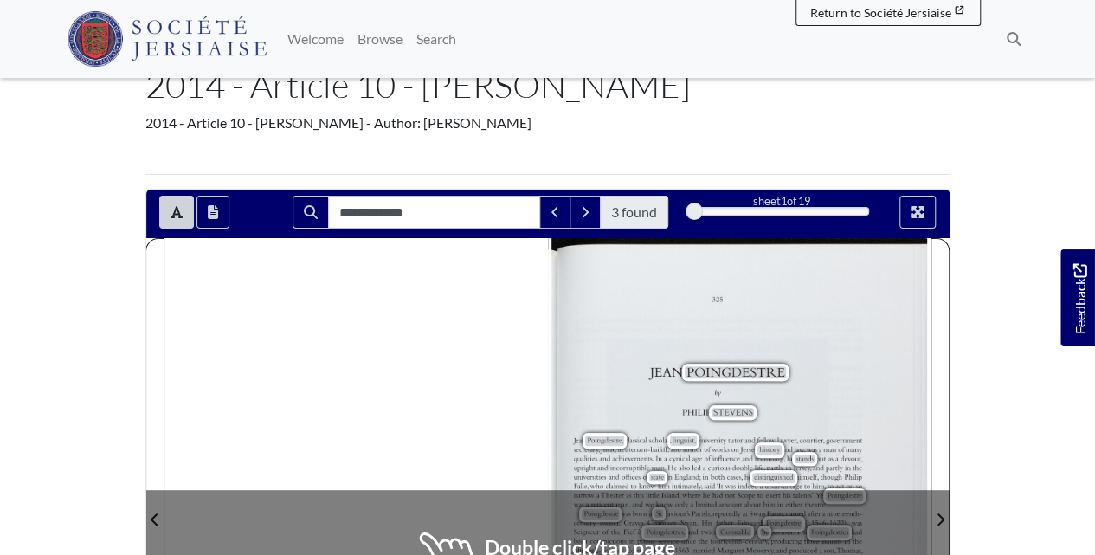
scroll to position [230, 0]
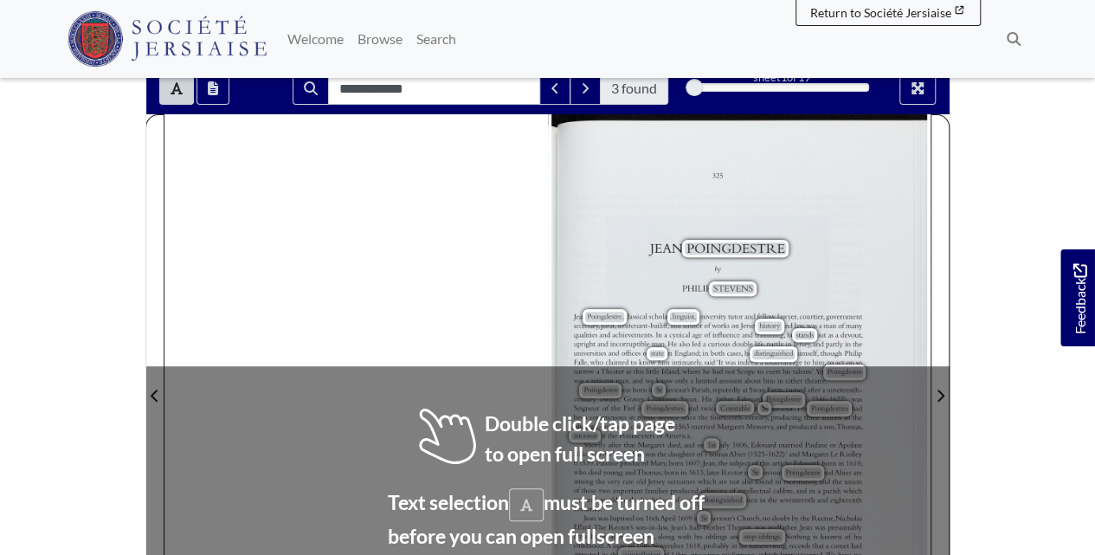
click at [876, 328] on div "[PERSON_NAME] [1y [PERSON_NAME] [PERSON_NAME], classical scholar, linguist, uni…" at bounding box center [740, 385] width 380 height 542
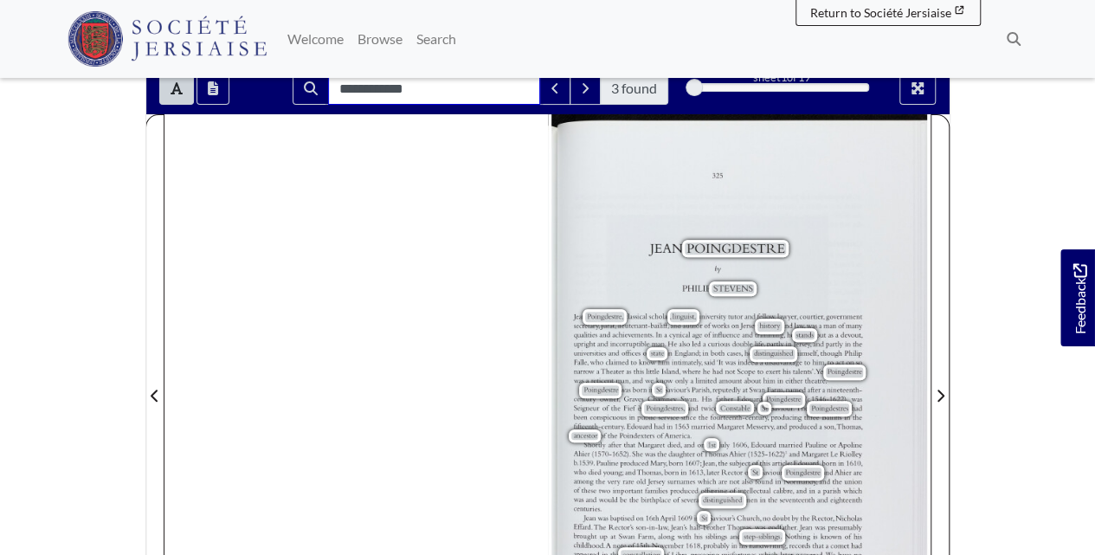
drag, startPoint x: 410, startPoint y: 87, endPoint x: 105, endPoint y: 88, distance: 305.5
click at [117, 89] on body "Menu" at bounding box center [547, 444] width 1095 height 1348
click at [1022, 338] on body "Menu" at bounding box center [547, 444] width 1095 height 1348
click at [486, 86] on input "Search for" at bounding box center [434, 88] width 212 height 33
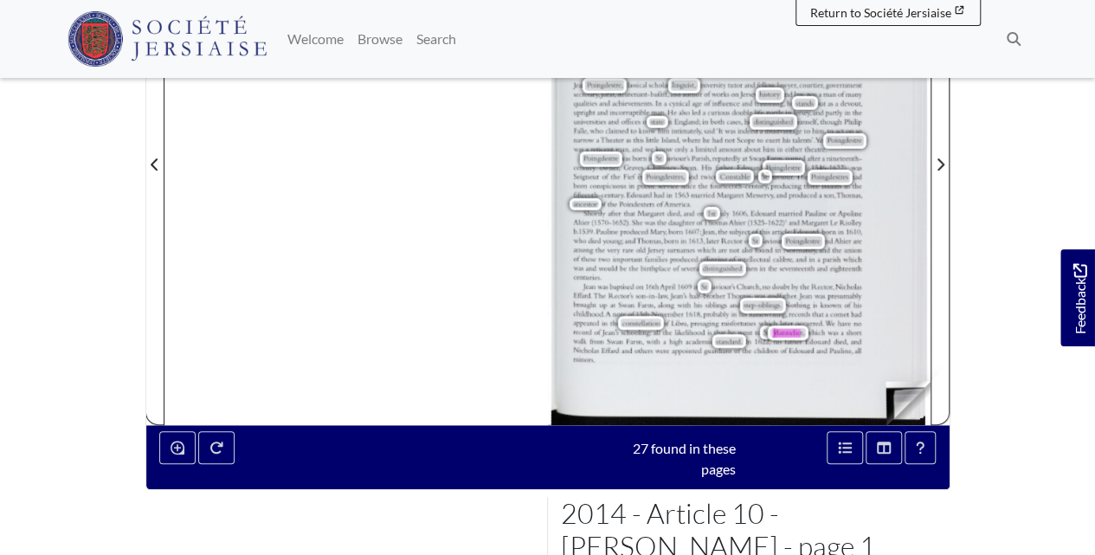
scroll to position [403, 0]
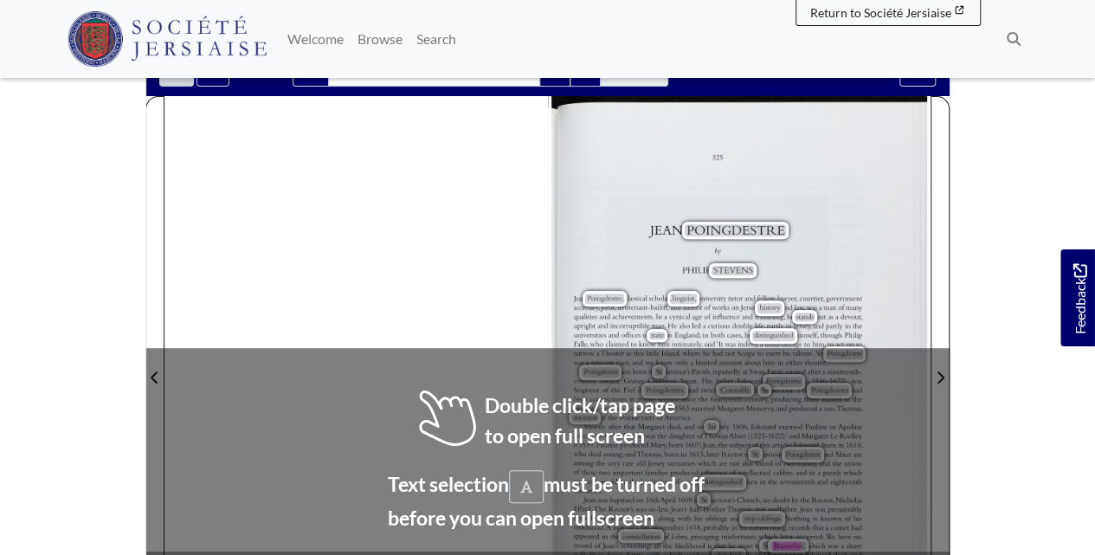
scroll to position [288, 0]
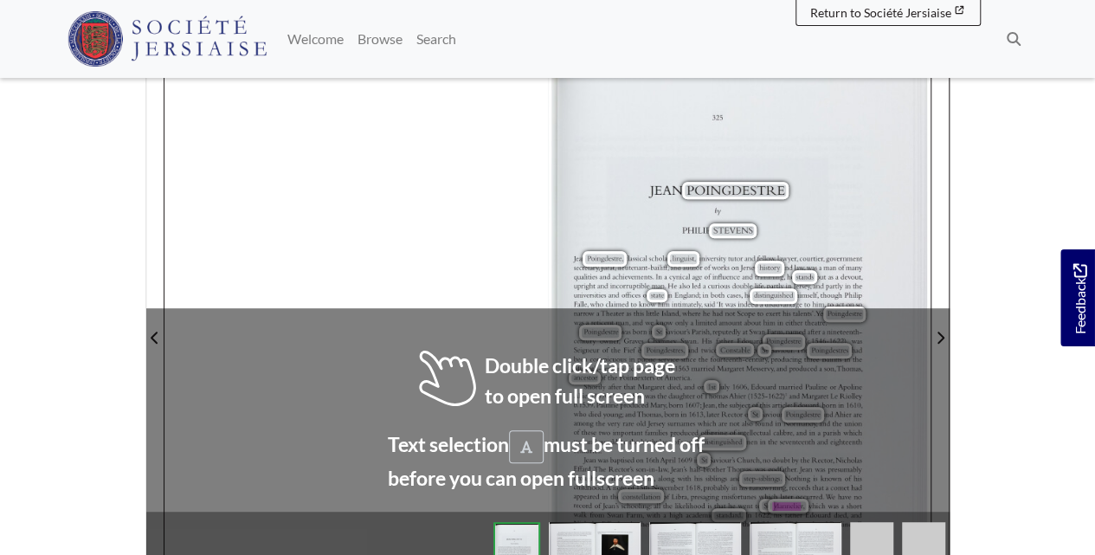
click at [1000, 252] on body "Menu" at bounding box center [547, 372] width 1095 height 1320
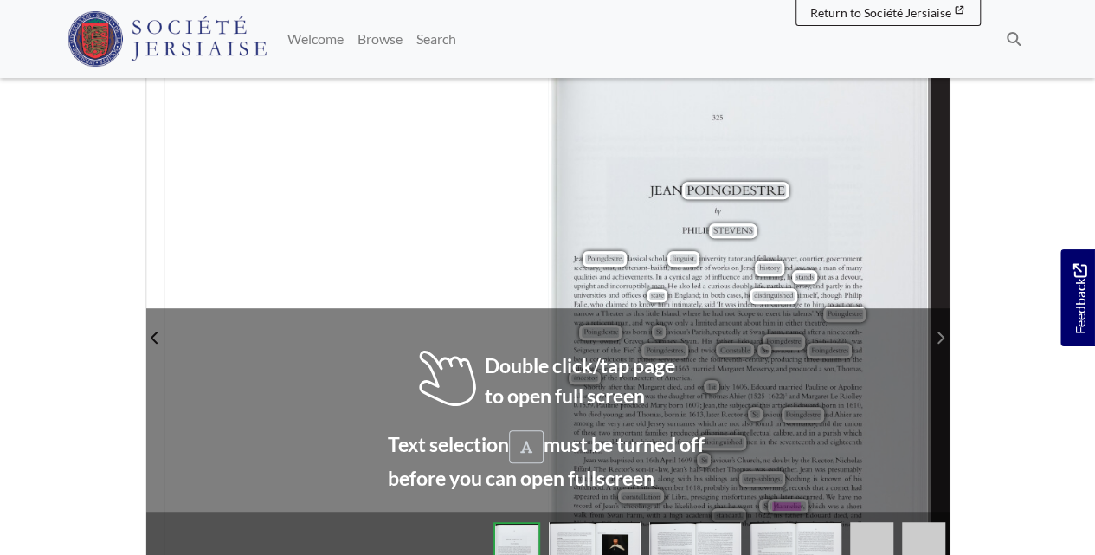
click at [939, 345] on span "Next Page" at bounding box center [939, 337] width 17 height 21
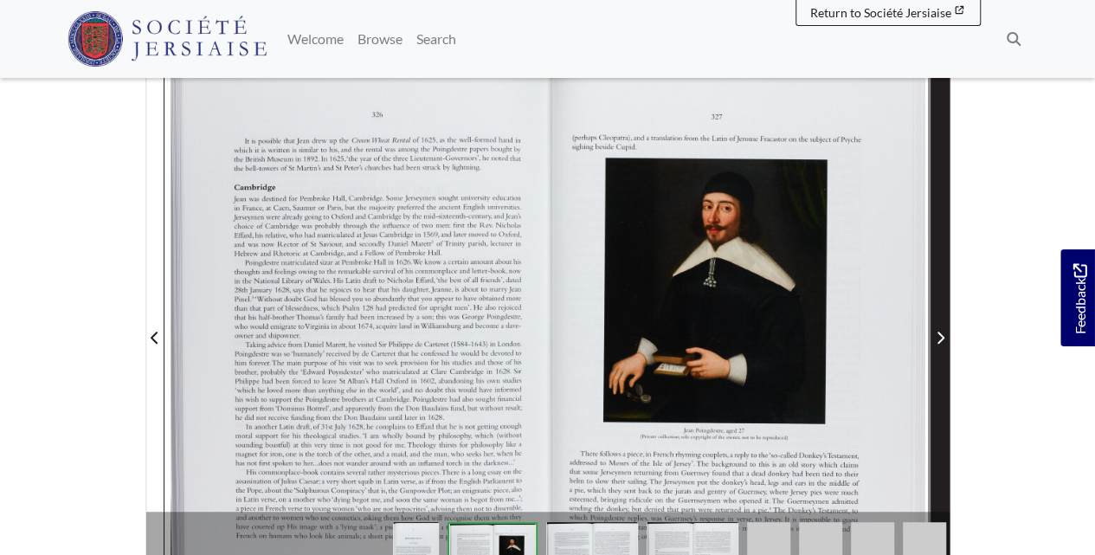
click at [940, 345] on span "Next Page" at bounding box center [939, 337] width 17 height 21
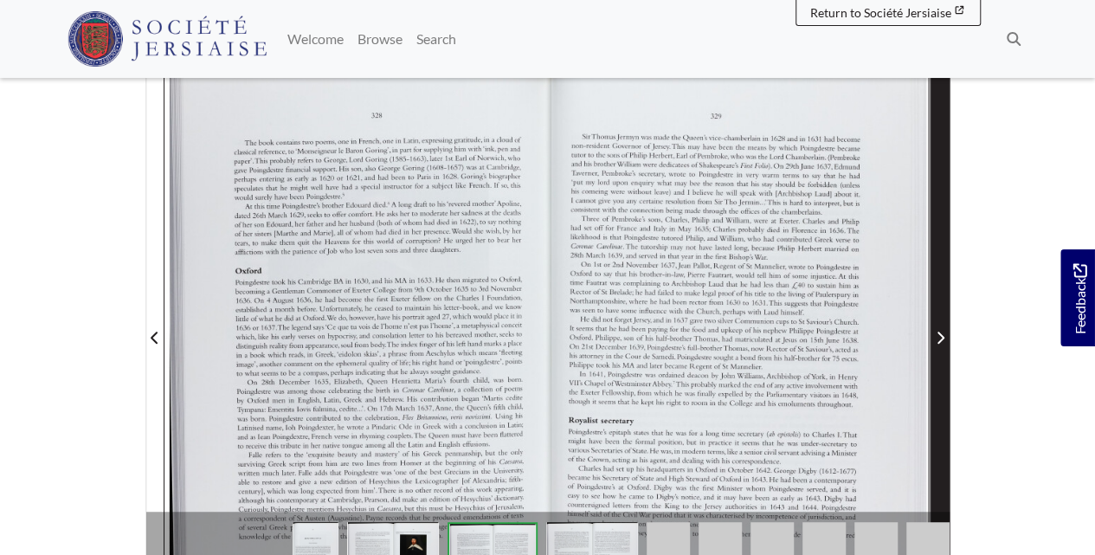
click at [940, 345] on span "Next Page" at bounding box center [939, 337] width 17 height 21
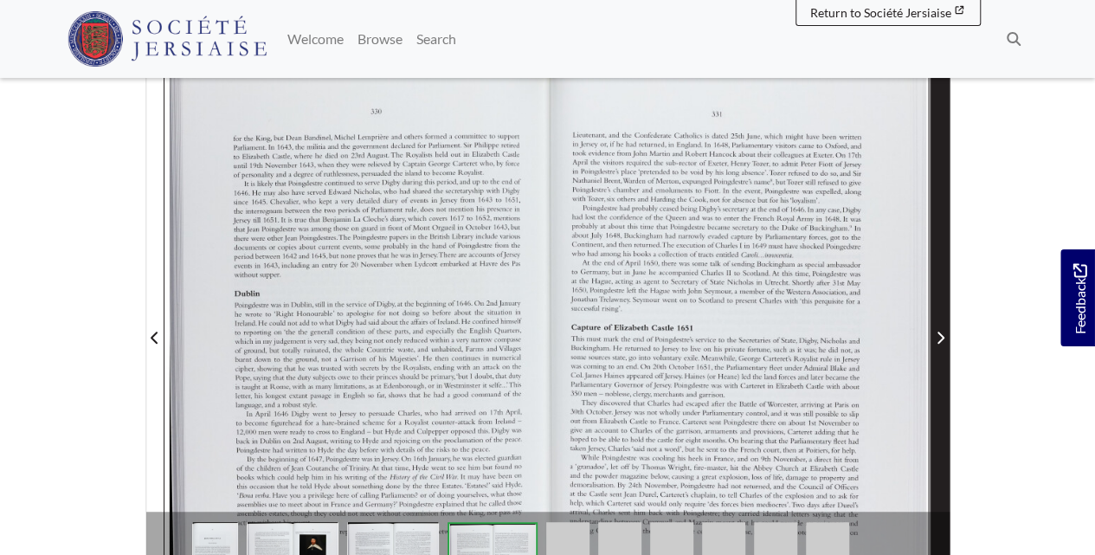
click at [942, 347] on span "Next Page" at bounding box center [939, 327] width 17 height 540
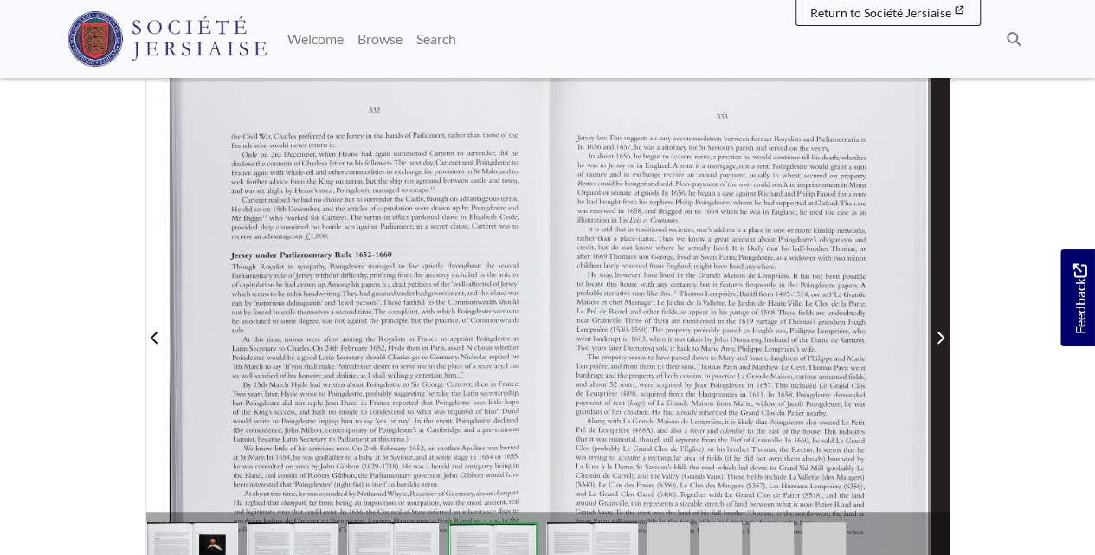
click at [942, 347] on span "Next Page" at bounding box center [939, 327] width 17 height 540
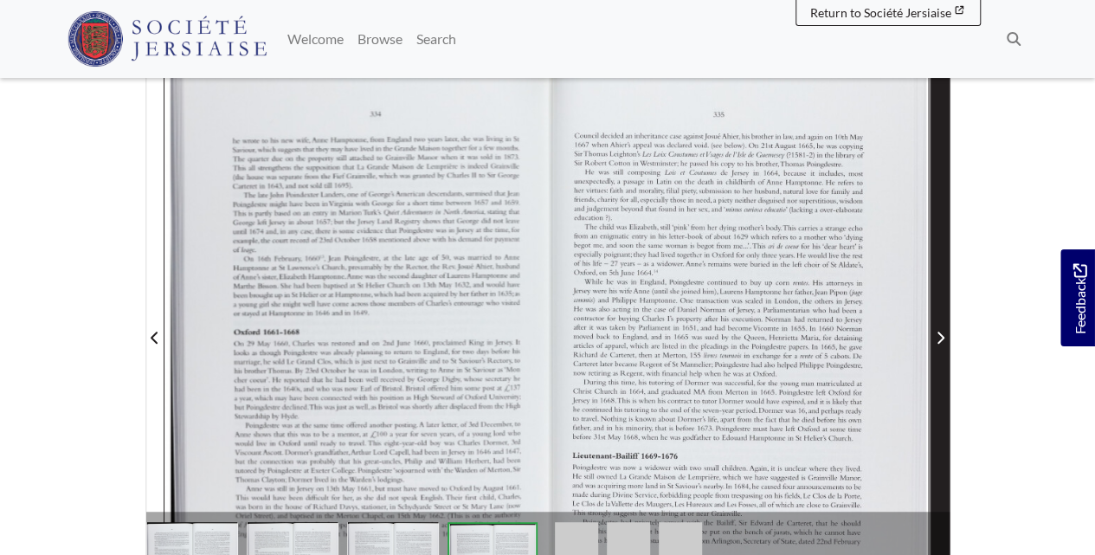
click at [942, 347] on span "Next Page" at bounding box center [939, 327] width 17 height 540
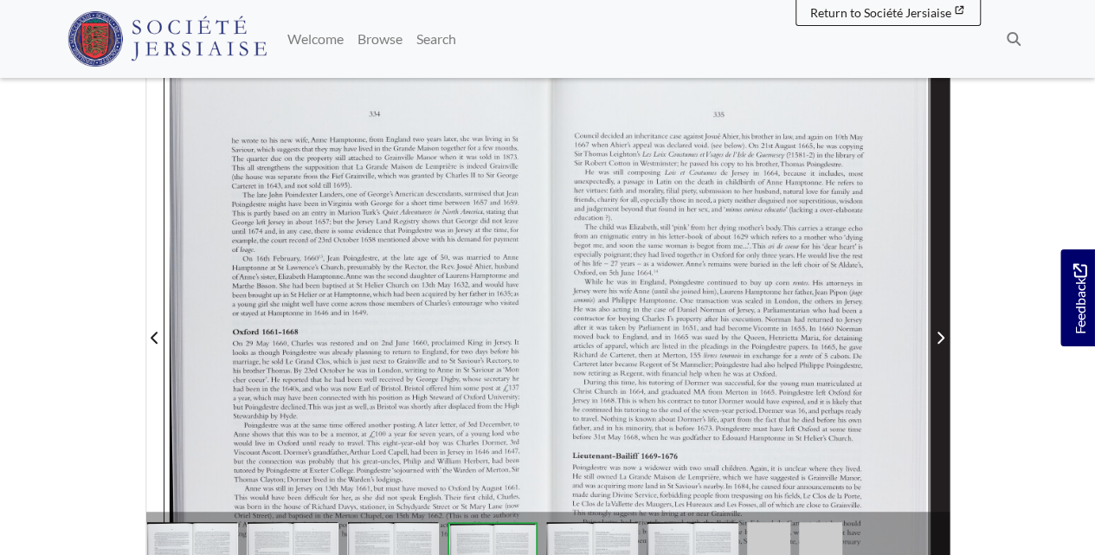
click at [942, 347] on span "Next Page" at bounding box center [939, 327] width 17 height 540
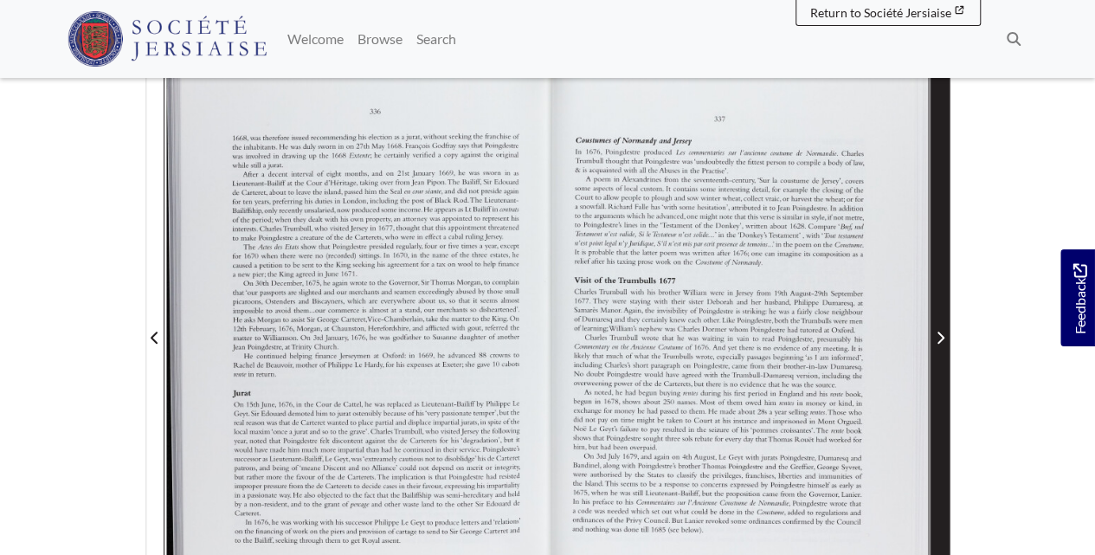
click at [942, 347] on span "Next Page" at bounding box center [939, 327] width 17 height 540
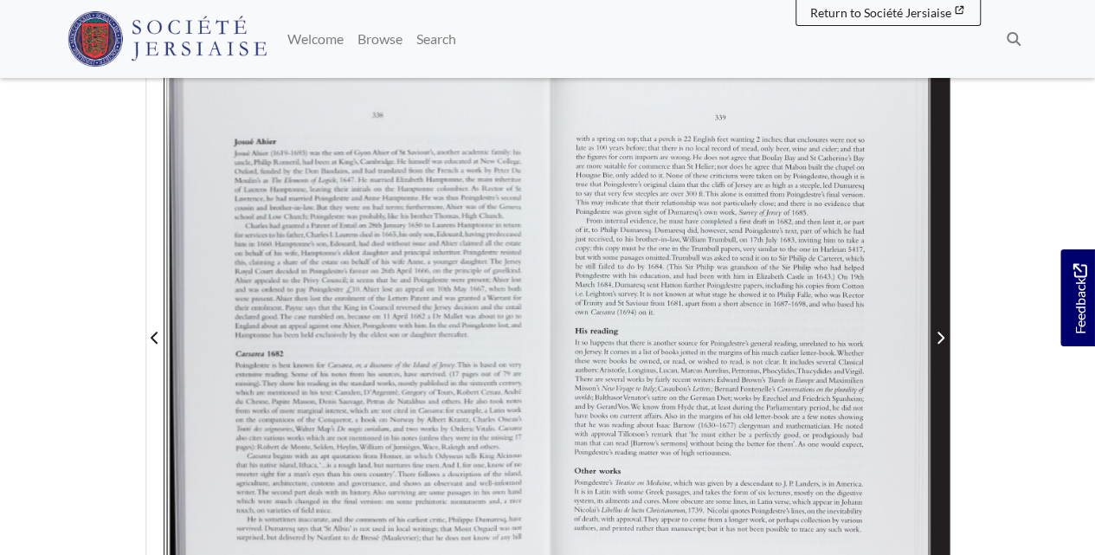
click at [942, 347] on span "Next Page" at bounding box center [939, 327] width 17 height 540
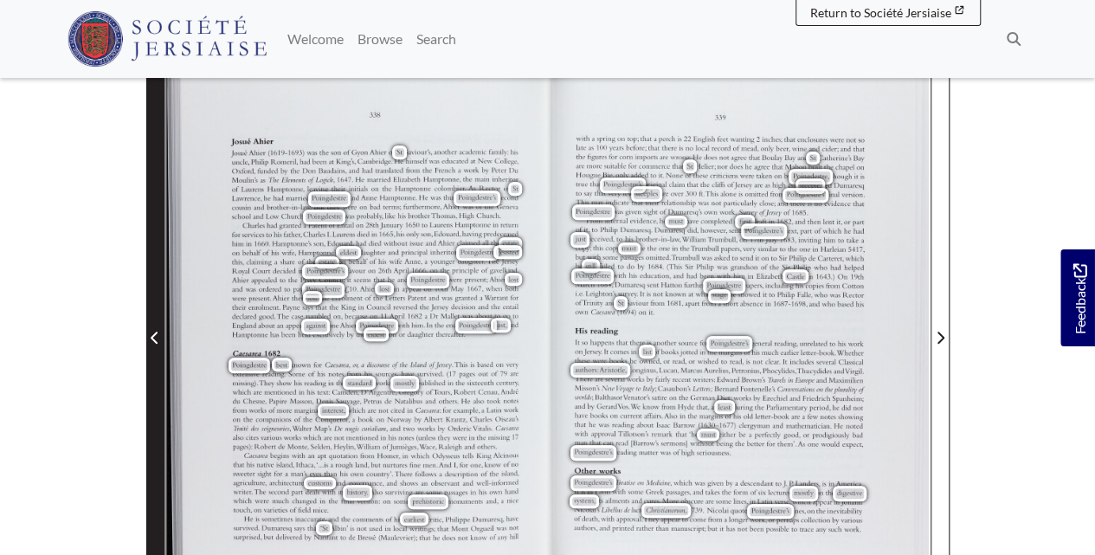
click at [156, 336] on icon "Previous Page" at bounding box center [155, 338] width 9 height 14
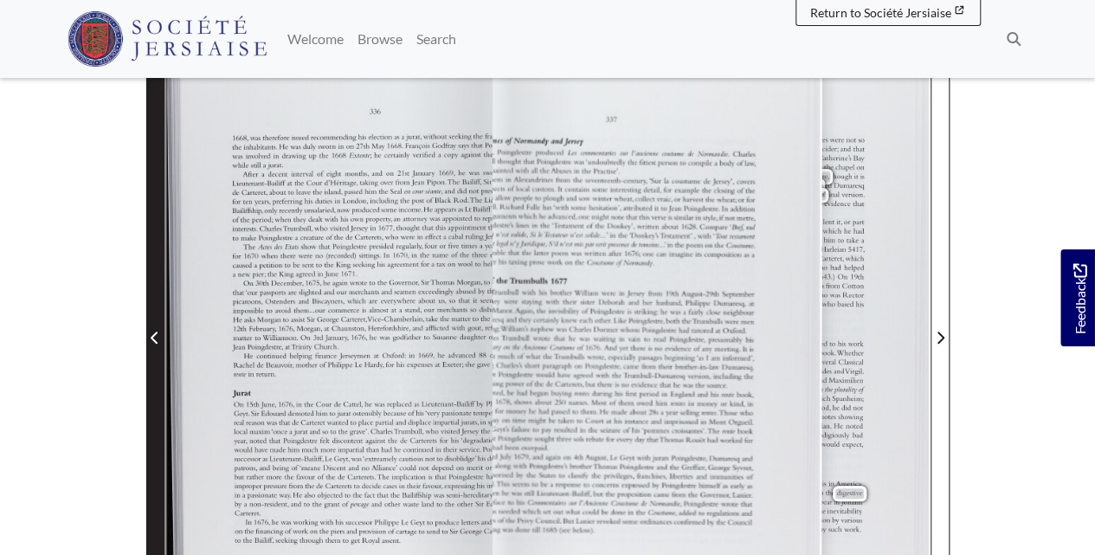
click at [156, 336] on icon "Previous Page" at bounding box center [155, 338] width 9 height 14
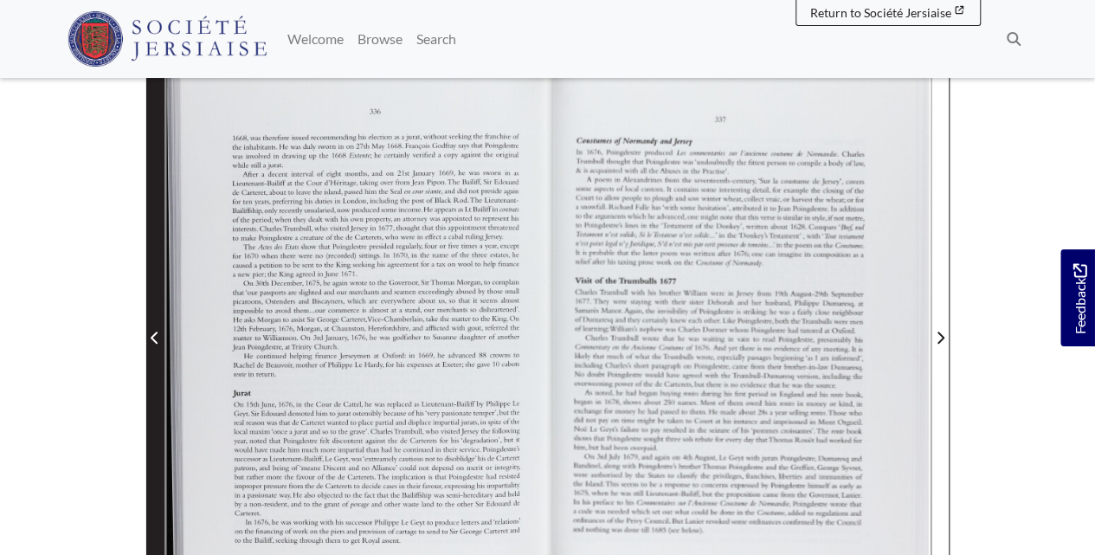
click at [156, 336] on icon "Previous Page" at bounding box center [155, 338] width 9 height 14
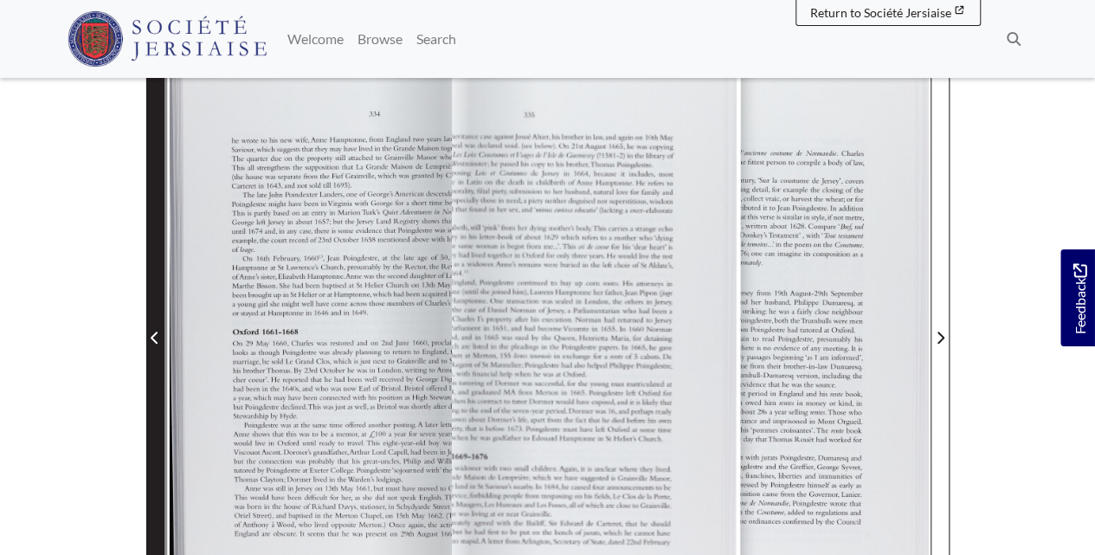
click at [156, 336] on icon "Previous Page" at bounding box center [155, 338] width 9 height 14
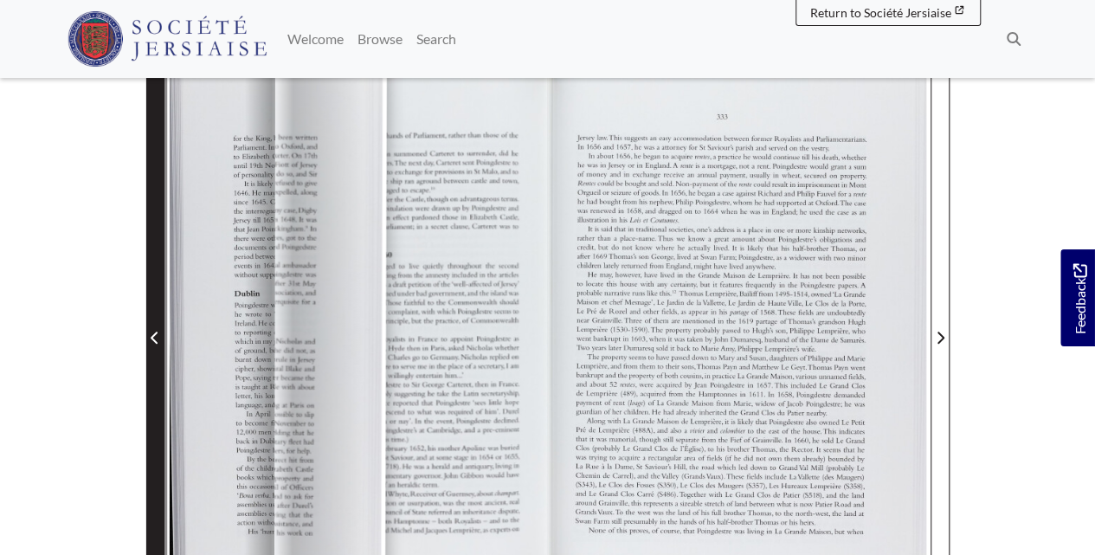
click at [156, 336] on icon "Previous Page" at bounding box center [155, 338] width 9 height 14
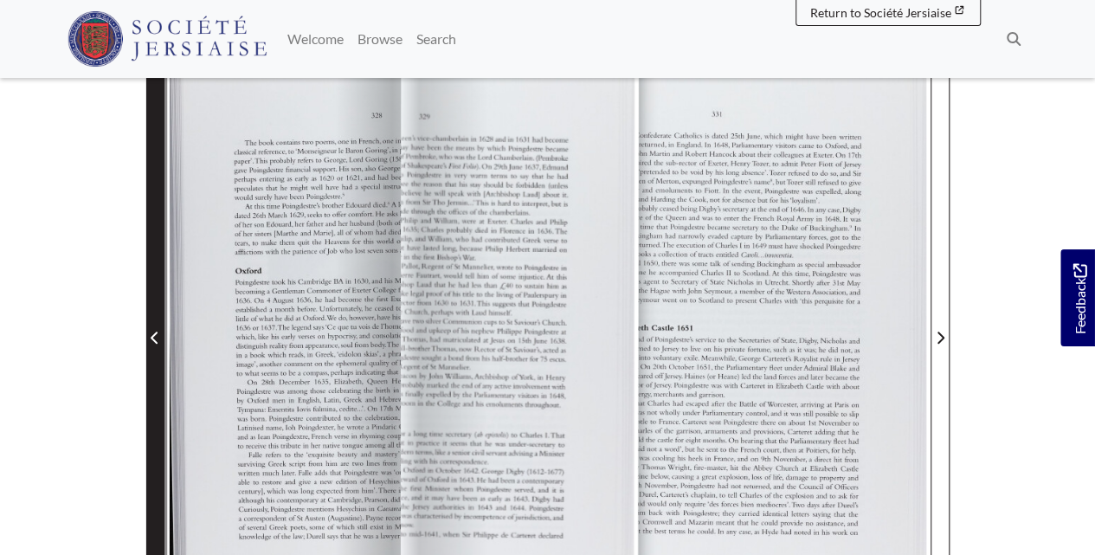
click at [156, 336] on icon "Previous Page" at bounding box center [155, 338] width 9 height 14
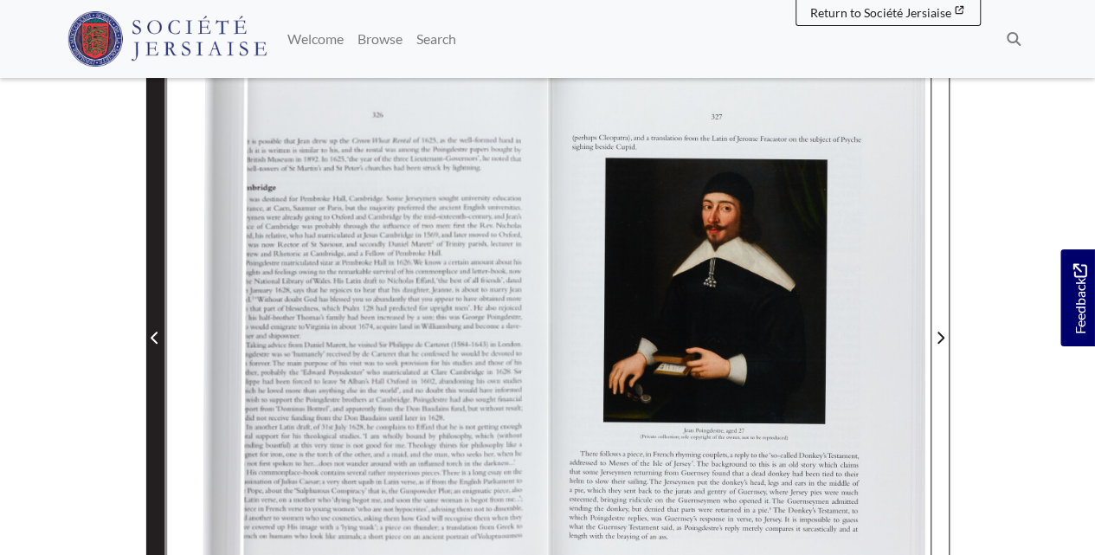
click at [156, 336] on icon "Previous Page" at bounding box center [155, 338] width 9 height 14
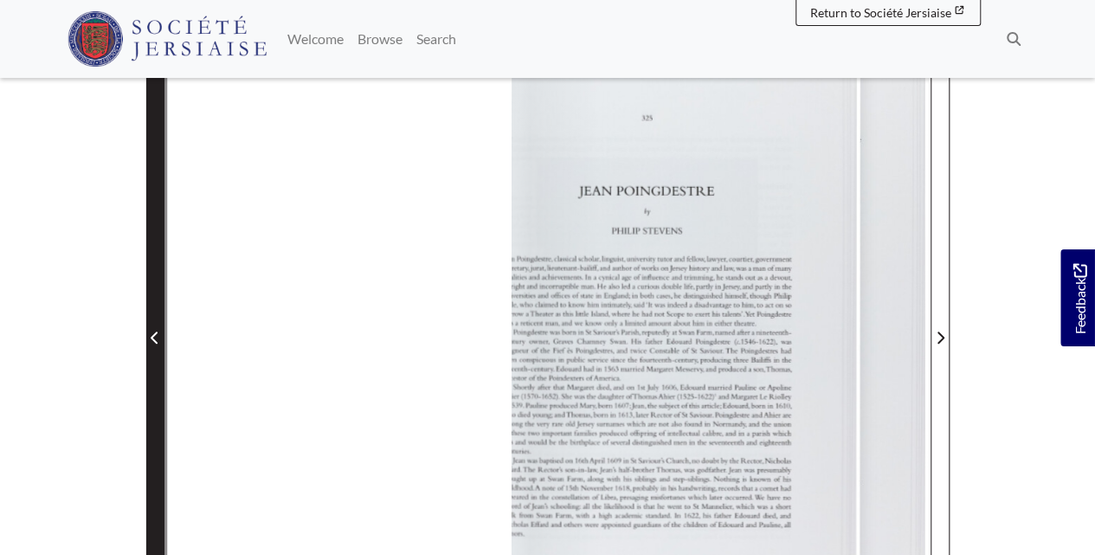
click at [156, 336] on icon "Previous Page" at bounding box center [155, 338] width 9 height 14
